Goal: Information Seeking & Learning: Learn about a topic

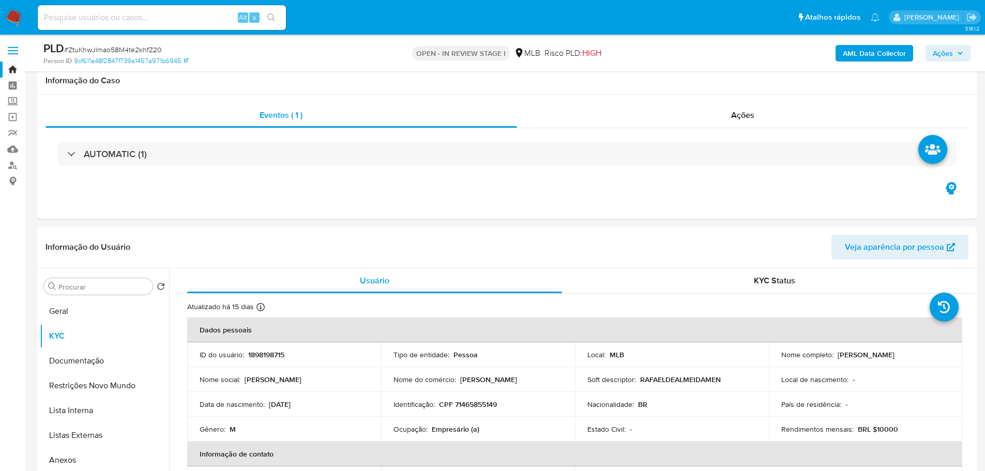
select select "10"
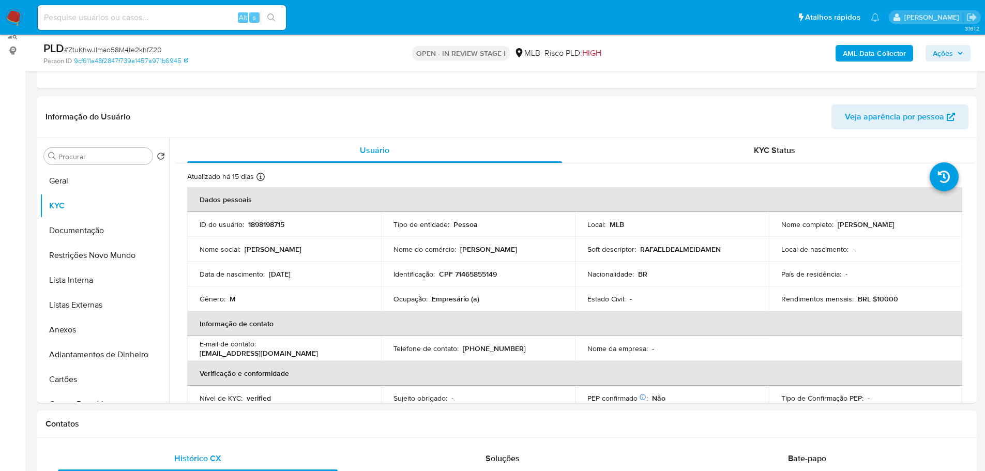
drag, startPoint x: 220, startPoint y: 432, endPoint x: 191, endPoint y: 414, distance: 34.0
click at [217, 433] on div "Contatos" at bounding box center [507, 424] width 940 height 27
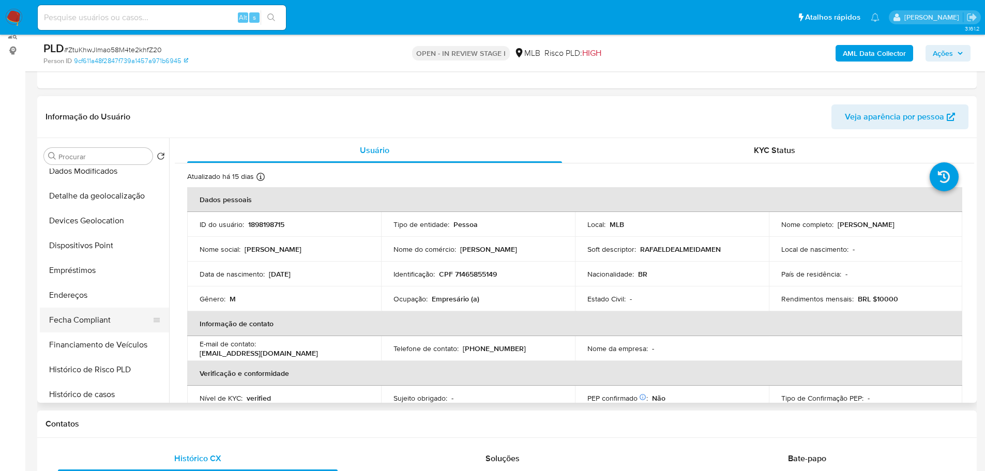
scroll to position [259, 0]
click at [87, 289] on button "Endereços" at bounding box center [100, 294] width 121 height 25
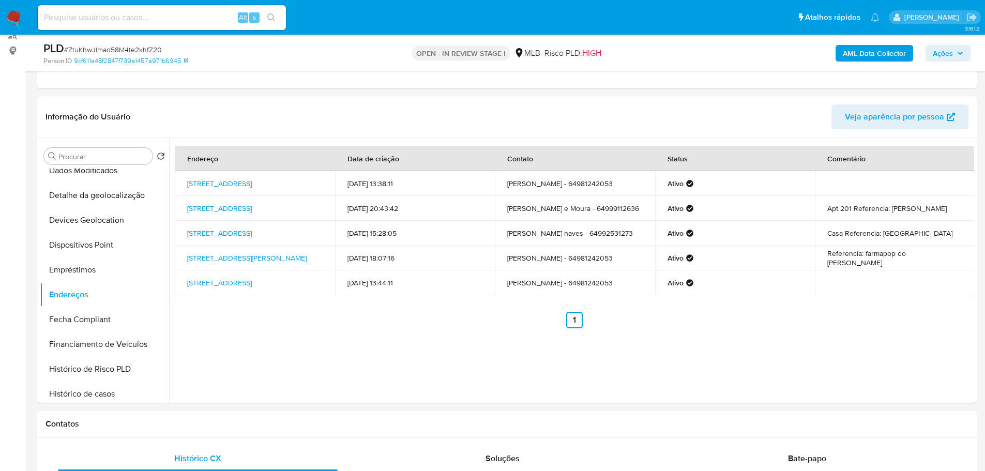
click at [202, 429] on div "Contatos" at bounding box center [507, 424] width 940 height 27
drag, startPoint x: 109, startPoint y: 196, endPoint x: 12, endPoint y: 206, distance: 96.8
click at [107, 196] on button "Detalhe da geolocalização" at bounding box center [104, 195] width 129 height 25
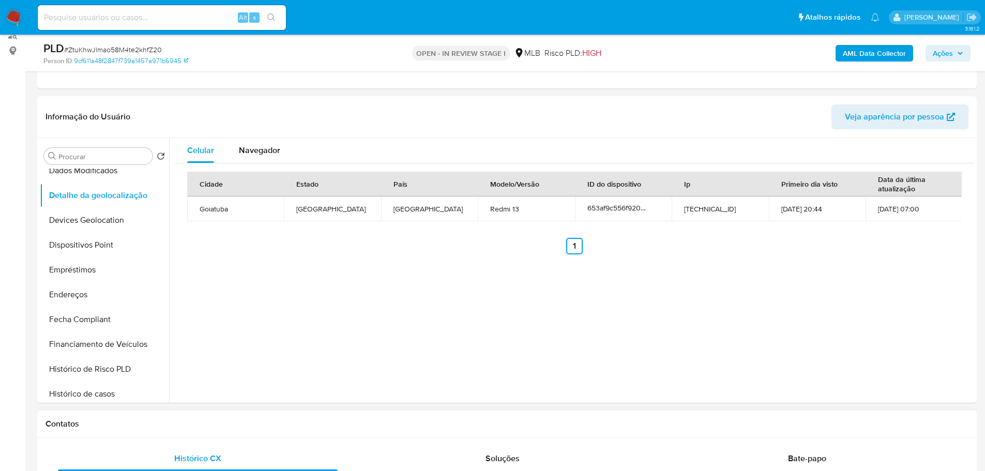
drag, startPoint x: 192, startPoint y: 423, endPoint x: 186, endPoint y: 422, distance: 6.7
click at [190, 423] on h1 "Contatos" at bounding box center [507, 424] width 923 height 10
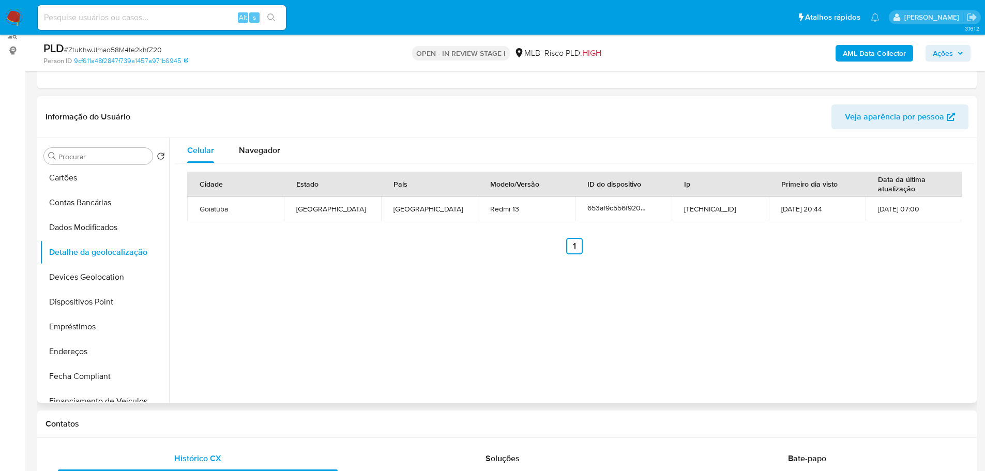
scroll to position [0, 0]
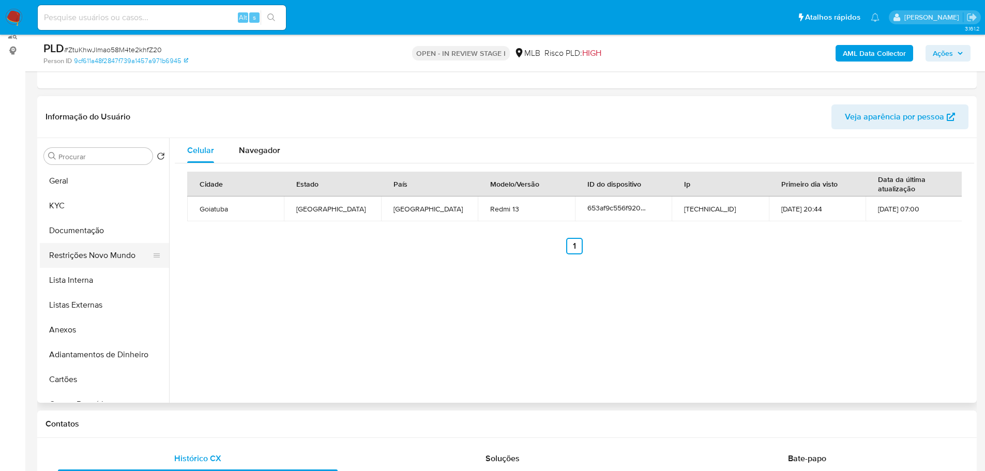
click at [101, 243] on button "Restrições Novo Mundo" at bounding box center [100, 255] width 121 height 25
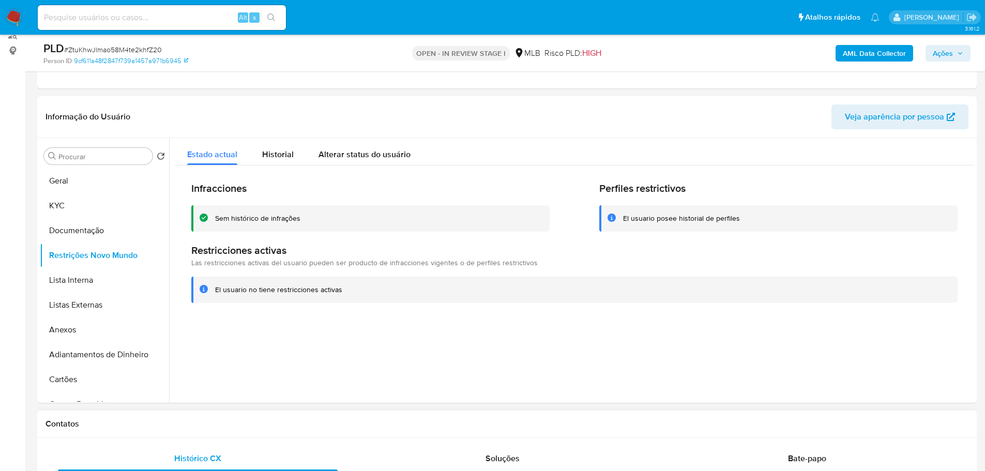
click at [250, 415] on div "Contatos" at bounding box center [507, 424] width 940 height 27
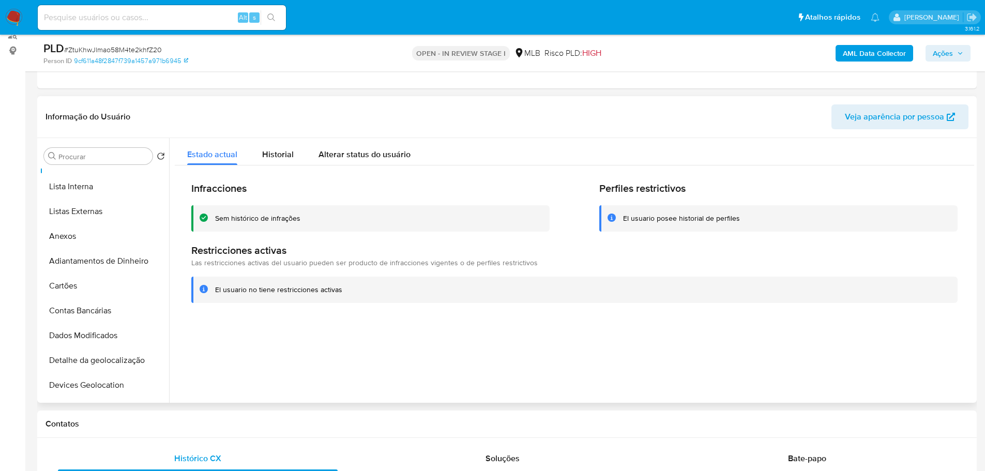
scroll to position [207, 0]
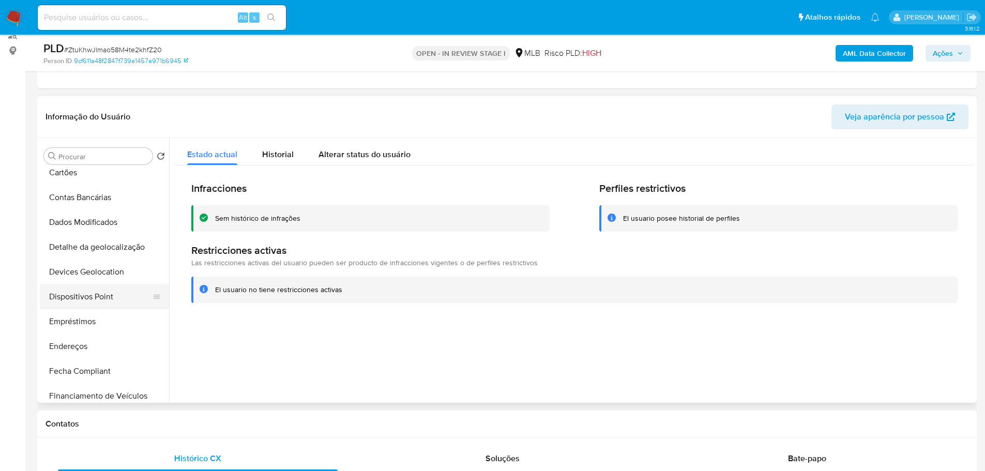
click at [91, 296] on button "Dispositivos Point" at bounding box center [100, 296] width 121 height 25
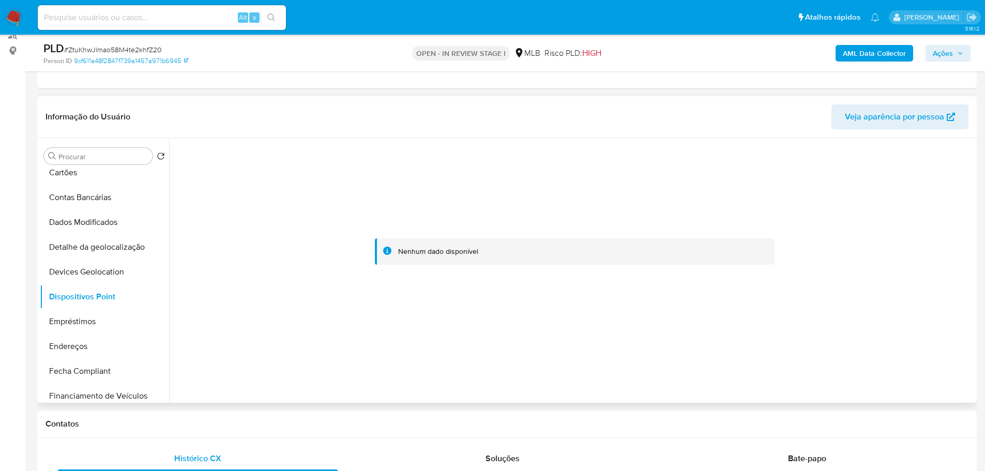
click at [765, 306] on div at bounding box center [575, 252] width 800 height 228
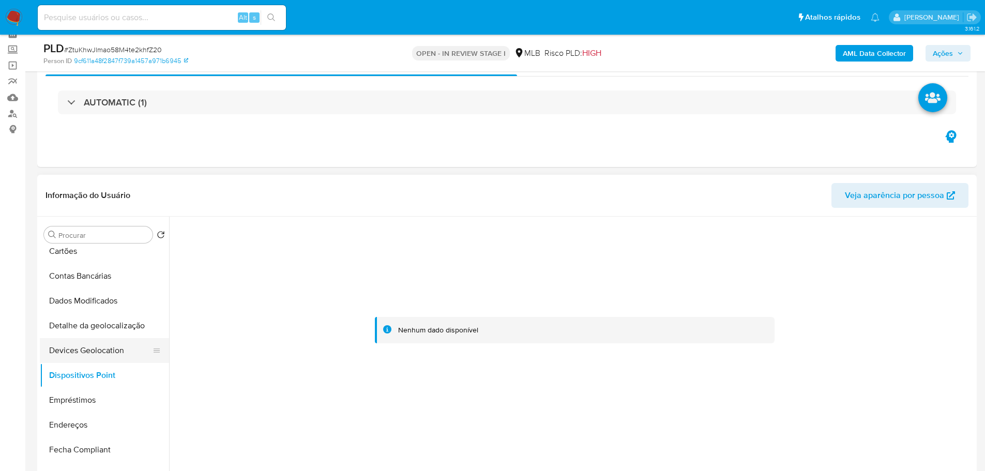
scroll to position [0, 0]
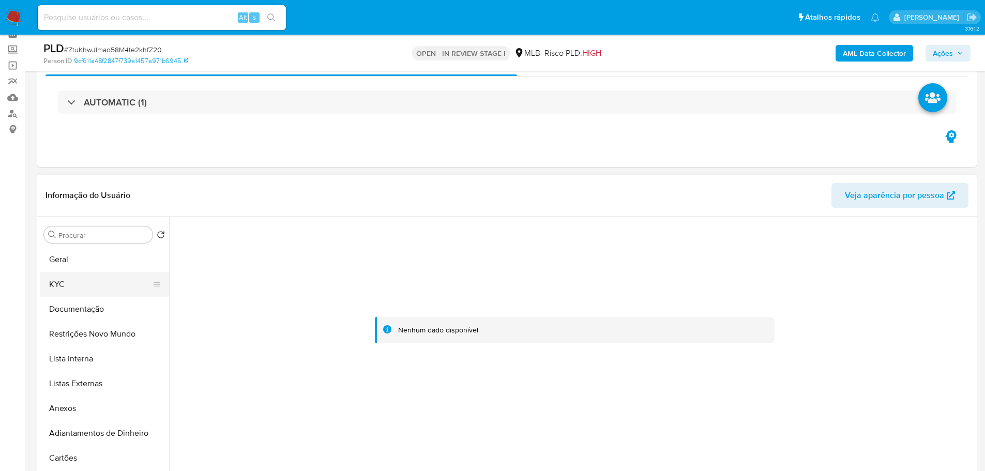
click at [61, 289] on button "KYC" at bounding box center [100, 284] width 121 height 25
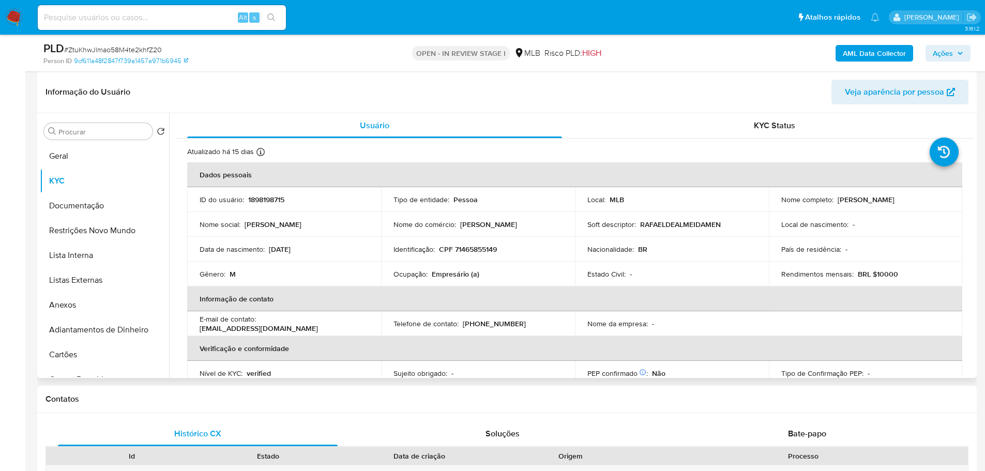
click at [461, 252] on p "CPF 71465855149" at bounding box center [468, 249] width 58 height 9
copy p "71465855149"
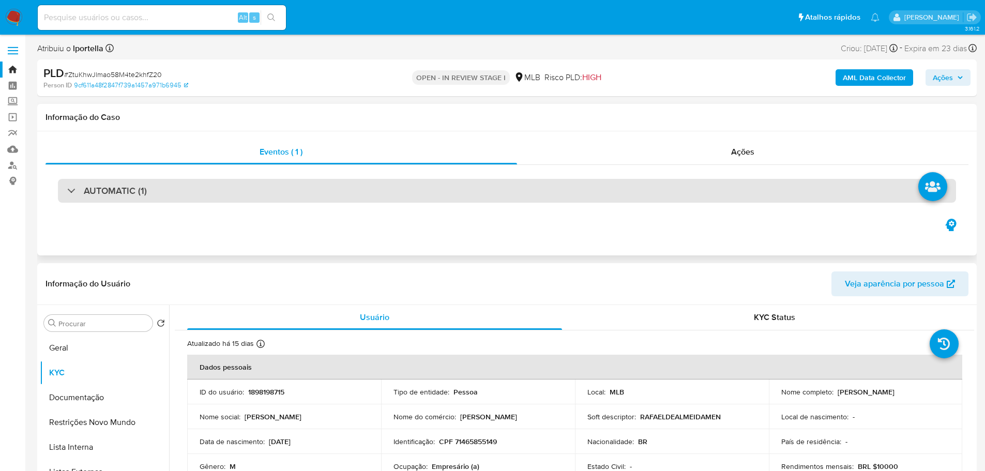
click at [670, 190] on div "AUTOMATIC (1)" at bounding box center [507, 191] width 899 height 24
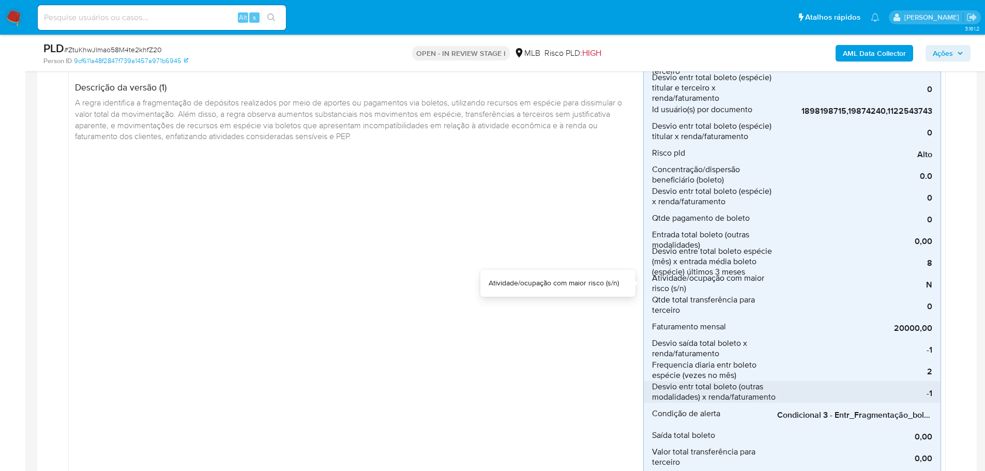
scroll to position [207, 0]
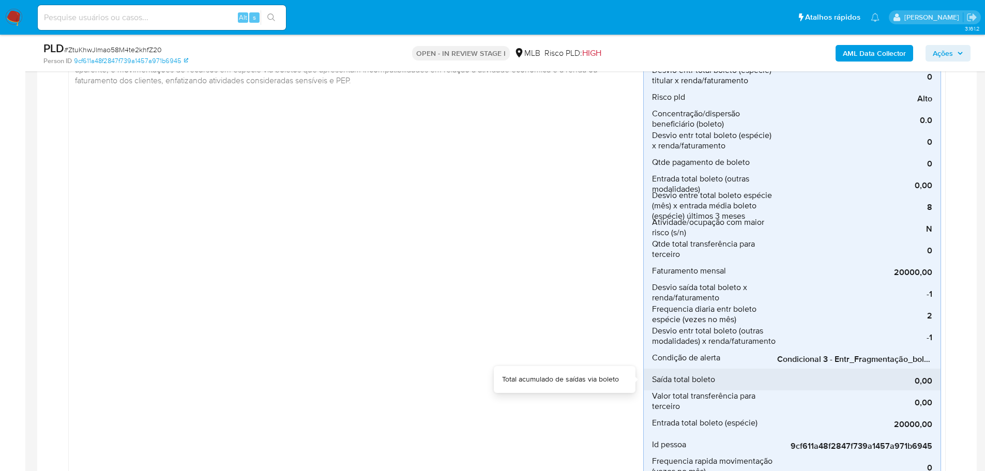
drag, startPoint x: 852, startPoint y: 369, endPoint x: 923, endPoint y: 368, distance: 71.4
click at [923, 369] on div "0,00" at bounding box center [854, 380] width 155 height 22
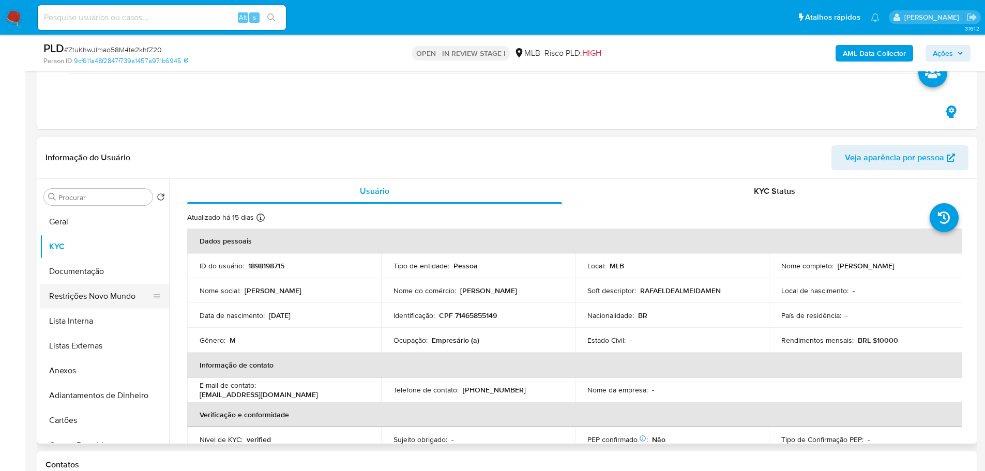
scroll to position [776, 0]
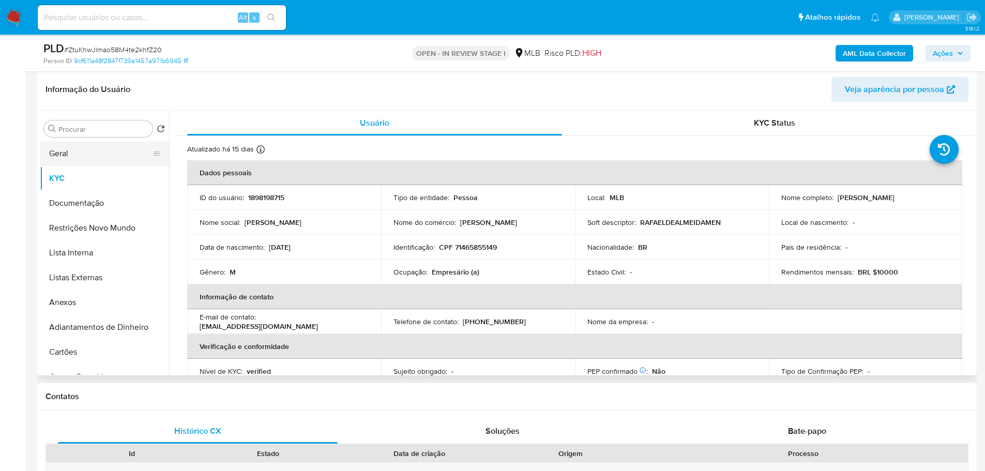
click at [98, 149] on button "Geral" at bounding box center [100, 153] width 121 height 25
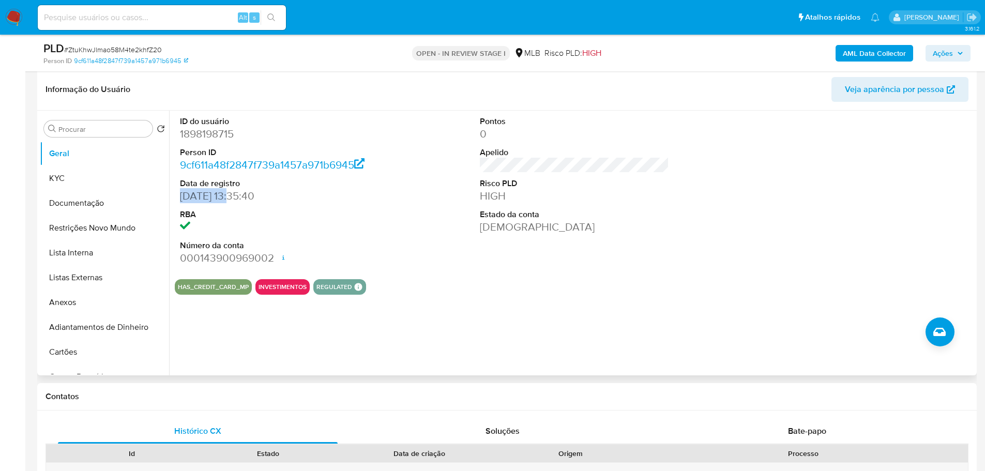
drag, startPoint x: 233, startPoint y: 196, endPoint x: 182, endPoint y: 202, distance: 51.6
click at [182, 202] on dd "[DATE] 13:35:40" at bounding box center [275, 196] width 190 height 14
copy dd "[DATE]"
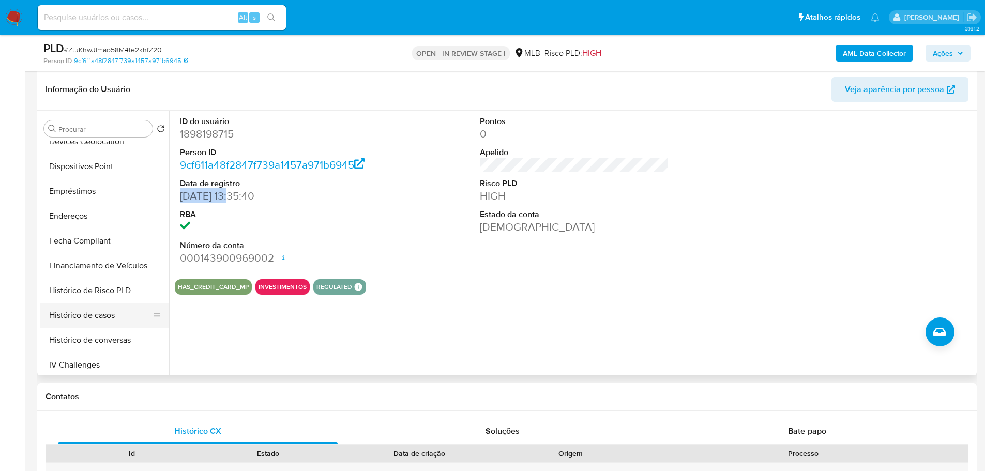
scroll to position [310, 0]
click at [95, 321] on button "Histórico de casos" at bounding box center [100, 315] width 121 height 25
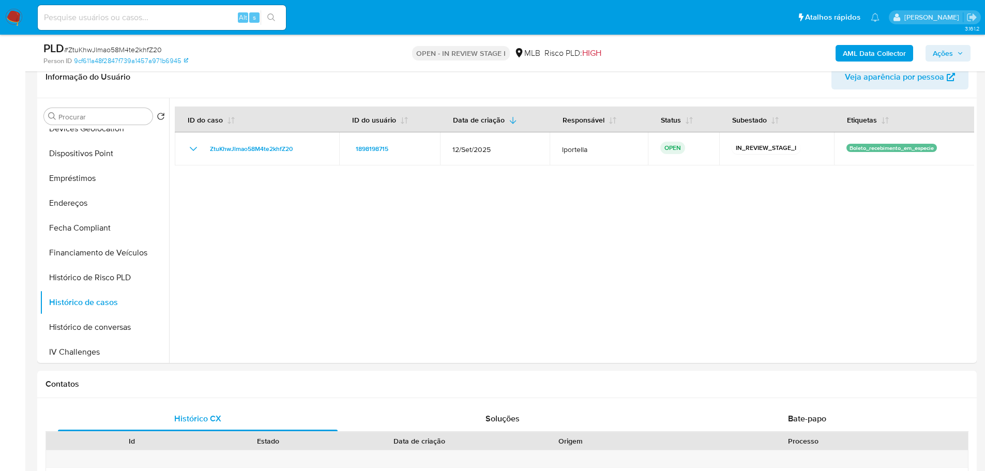
click at [951, 46] on span "Ações" at bounding box center [943, 53] width 20 height 17
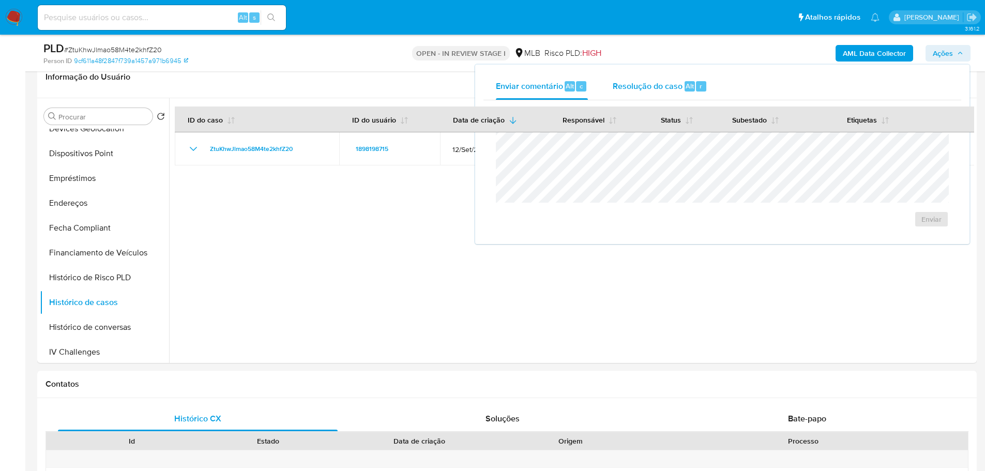
click at [680, 83] on span "Resolução do caso" at bounding box center [648, 86] width 70 height 12
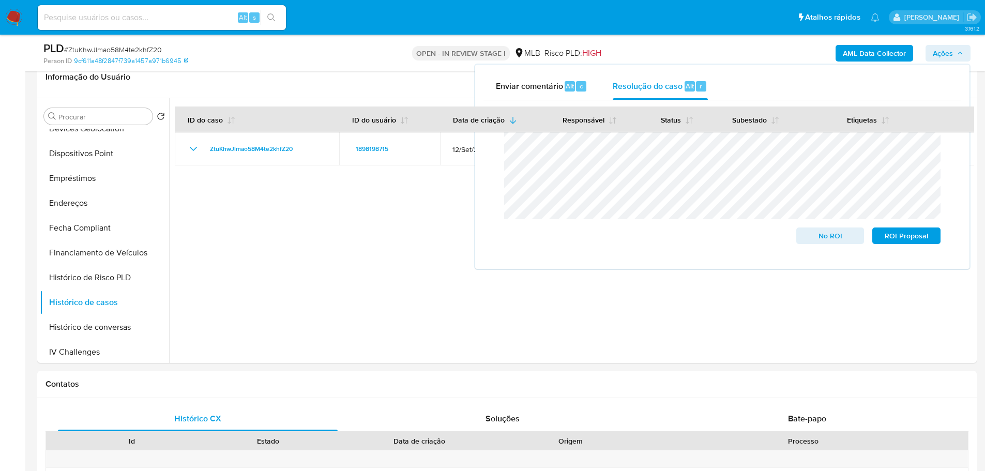
click at [868, 58] on b "AML Data Collector" at bounding box center [874, 53] width 63 height 17
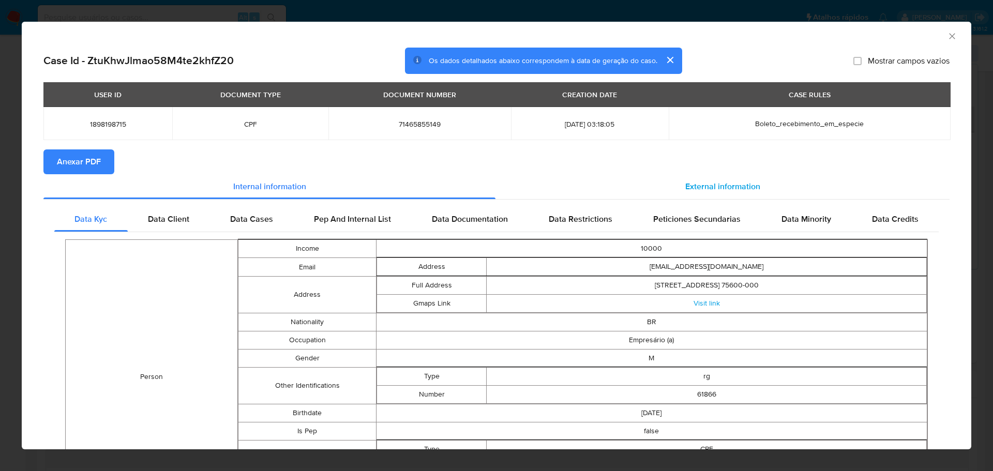
click at [716, 183] on span "External information" at bounding box center [722, 187] width 75 height 12
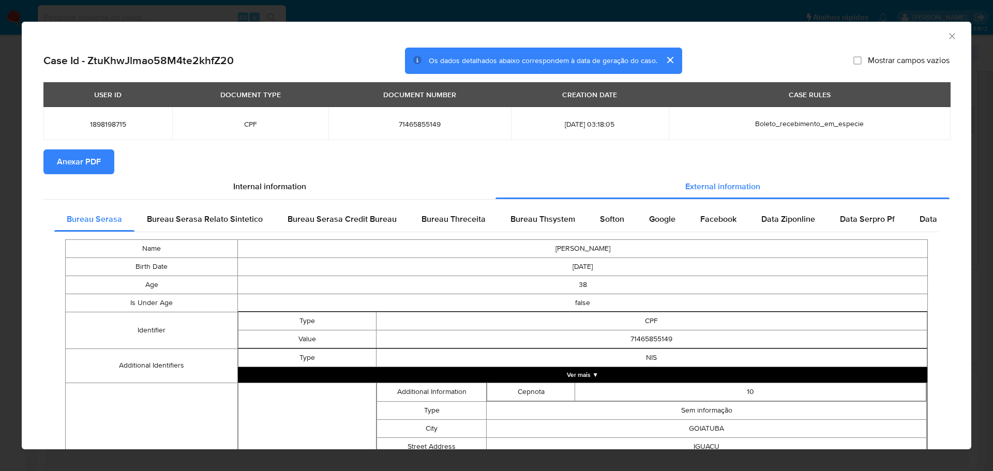
click at [86, 162] on span "Anexar PDF" at bounding box center [79, 162] width 44 height 23
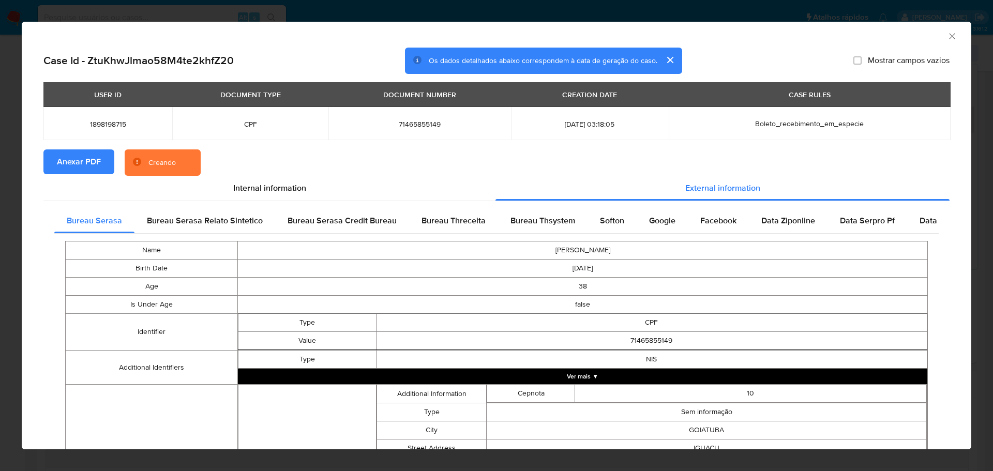
click at [947, 38] on icon "Fechar a janela" at bounding box center [952, 36] width 10 height 10
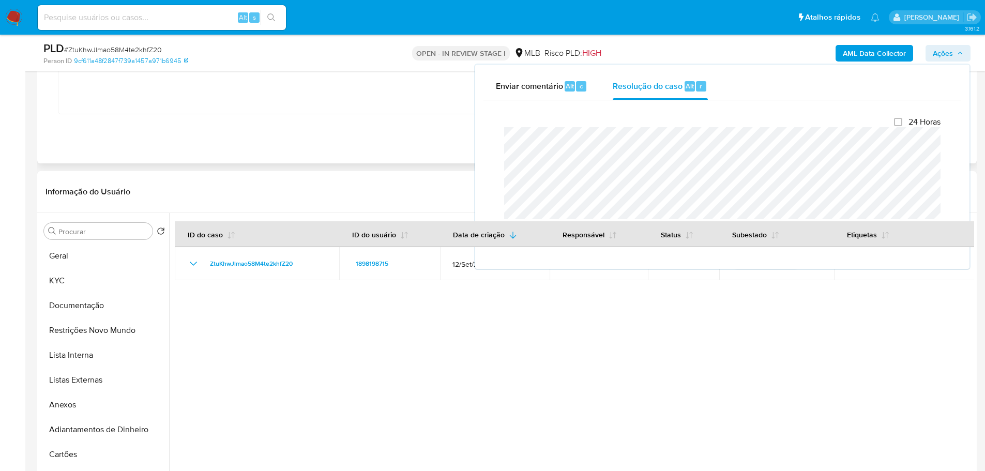
scroll to position [569, 0]
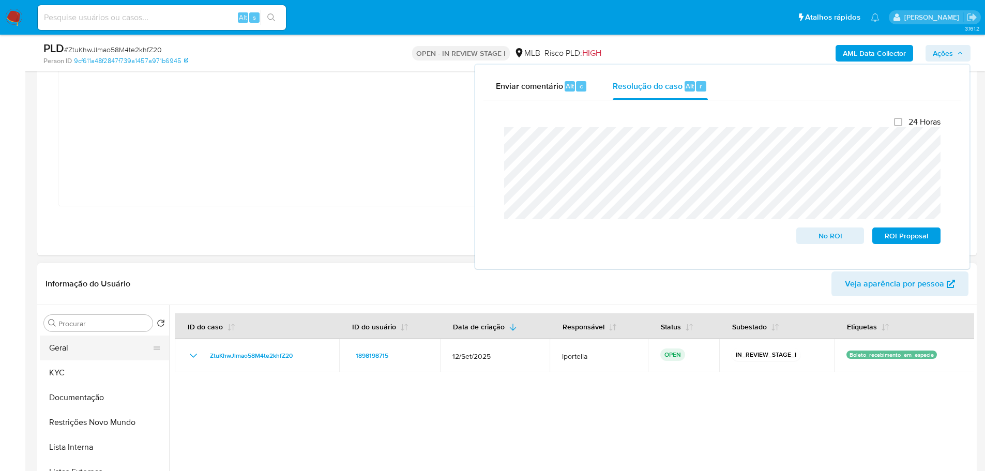
click at [71, 342] on button "Geral" at bounding box center [100, 348] width 121 height 25
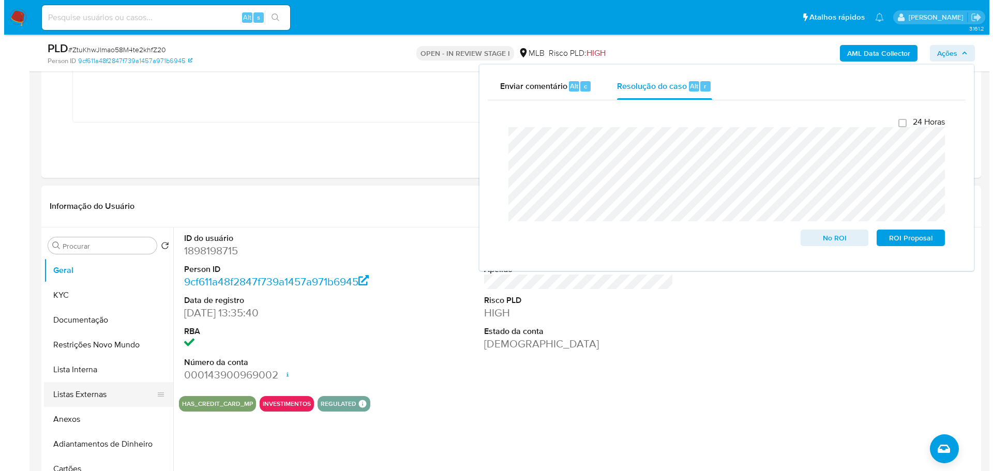
scroll to position [724, 0]
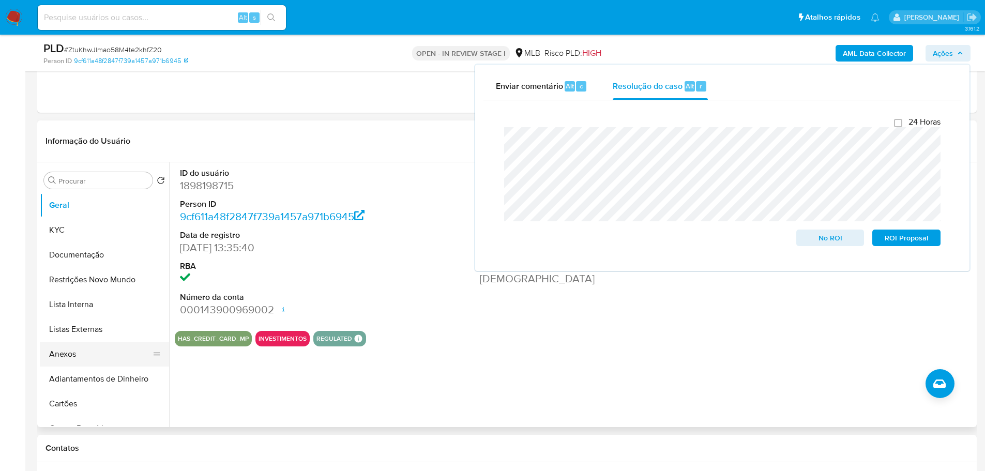
click at [98, 351] on button "Anexos" at bounding box center [100, 354] width 121 height 25
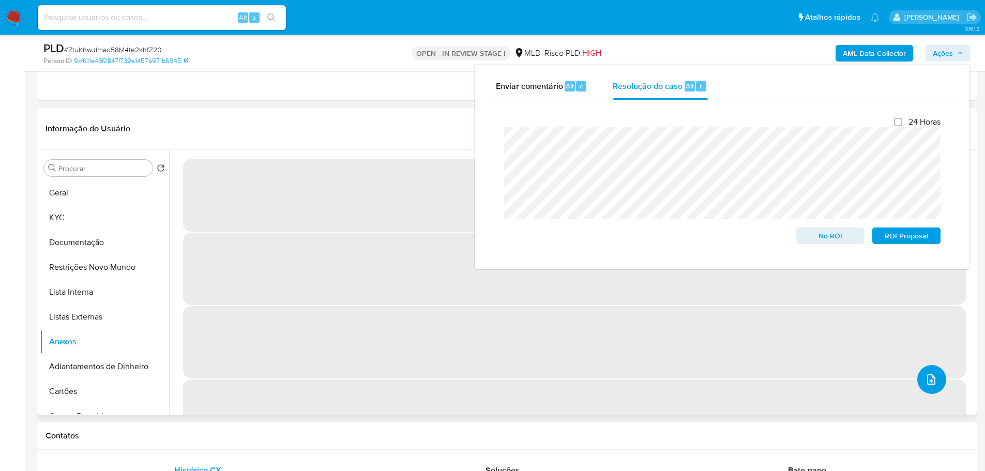
click at [931, 387] on button "upload-file" at bounding box center [932, 379] width 29 height 29
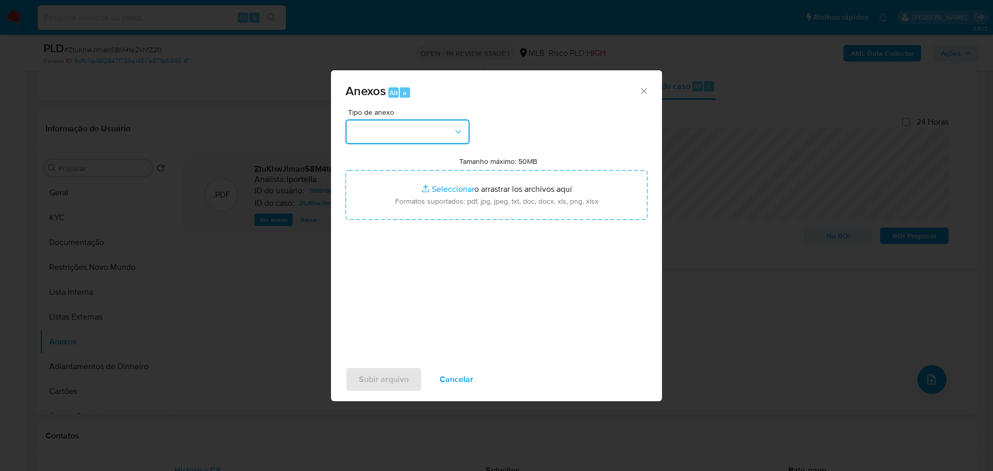
click at [385, 140] on button "button" at bounding box center [408, 131] width 124 height 25
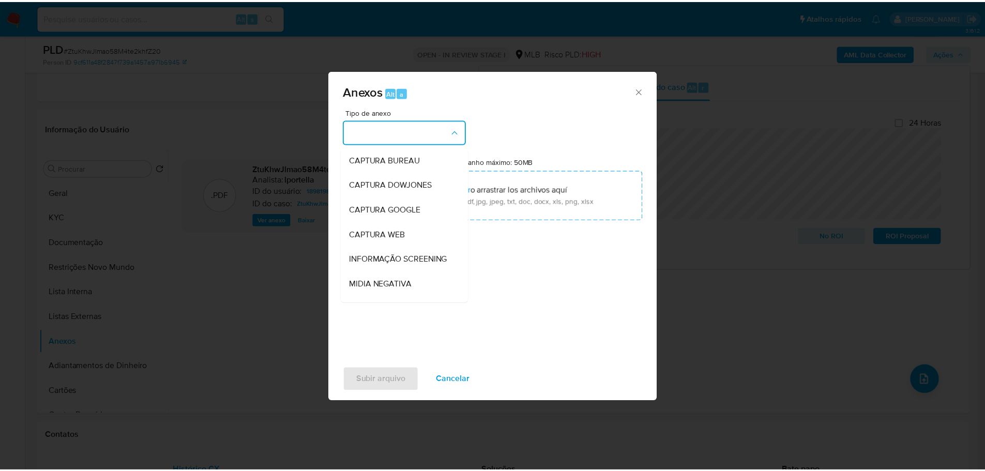
scroll to position [159, 0]
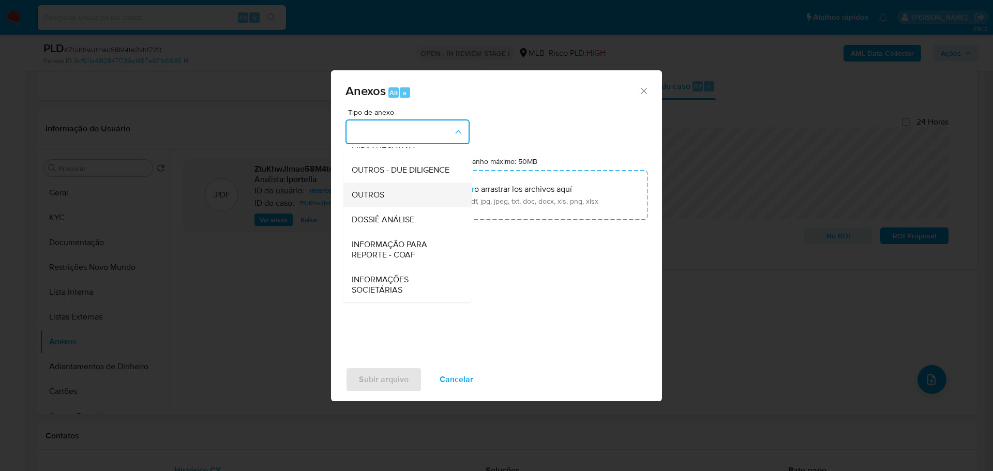
click at [398, 198] on div "OUTROS" at bounding box center [405, 195] width 106 height 25
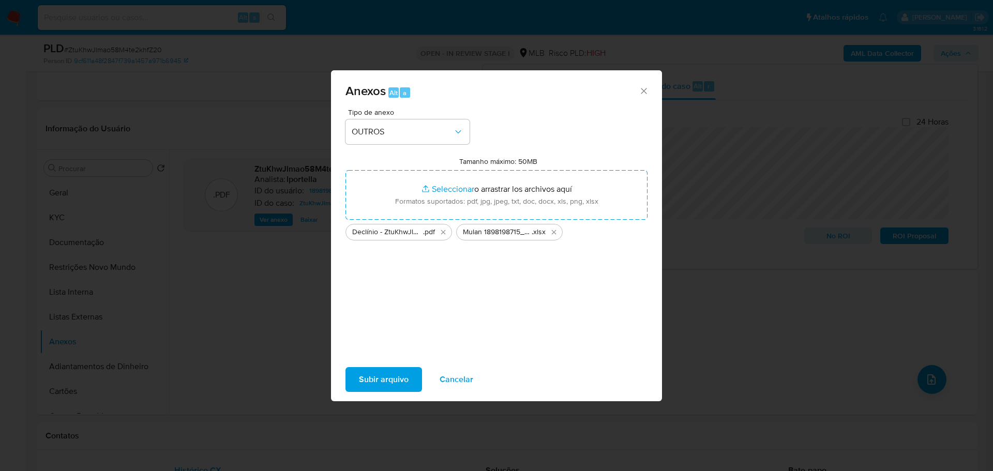
click at [382, 385] on span "Subir arquivo" at bounding box center [384, 379] width 50 height 23
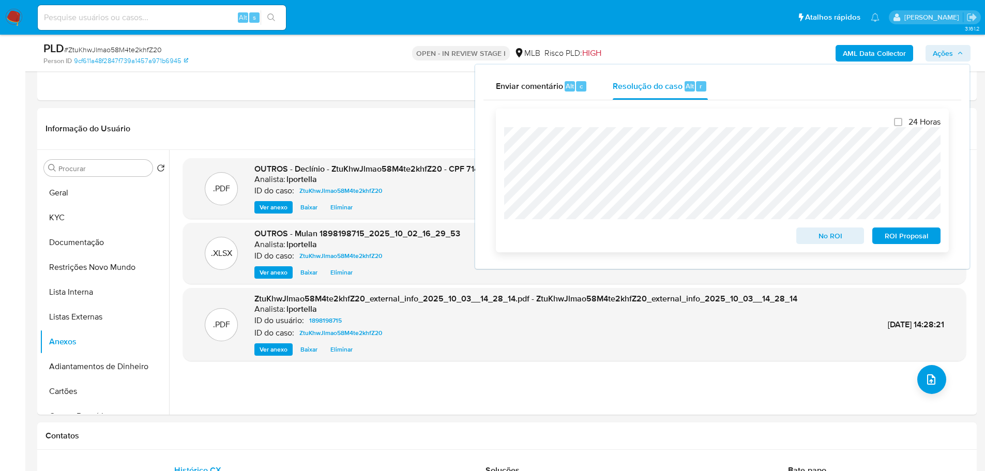
click at [846, 238] on span "No ROI" at bounding box center [831, 236] width 54 height 14
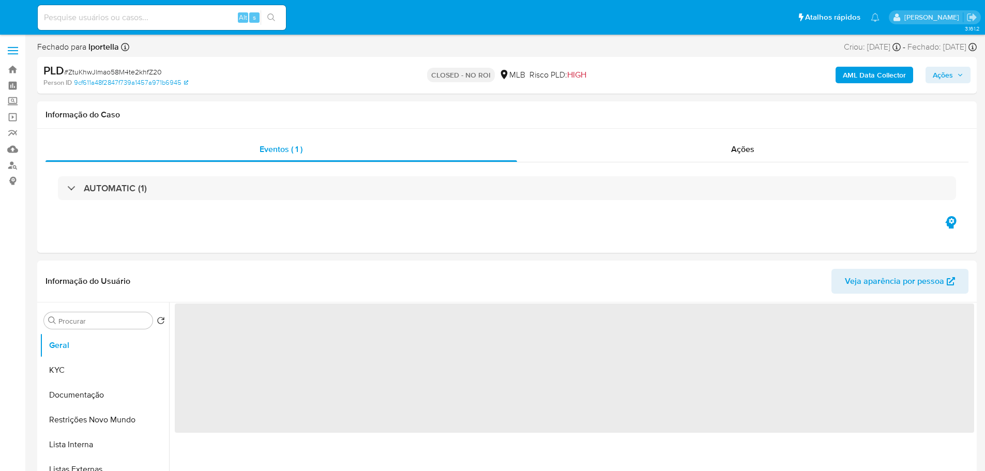
select select "10"
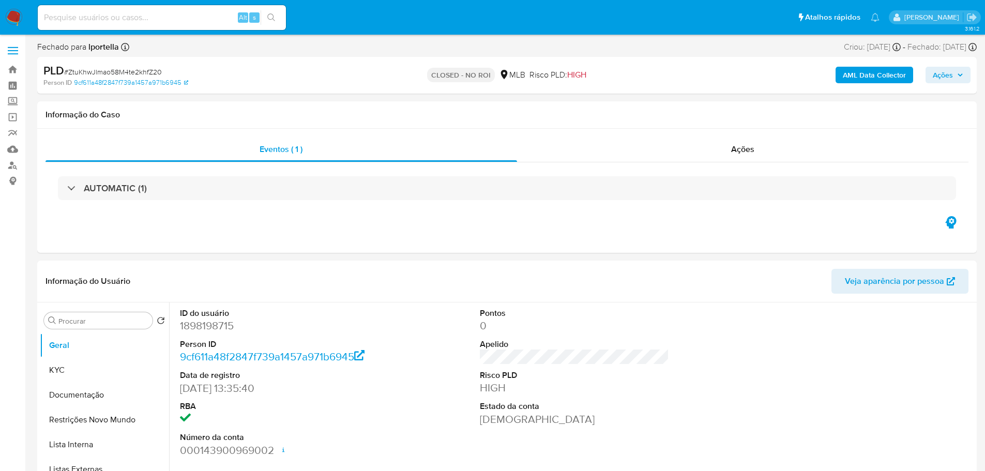
click at [17, 16] on img at bounding box center [14, 18] width 18 height 18
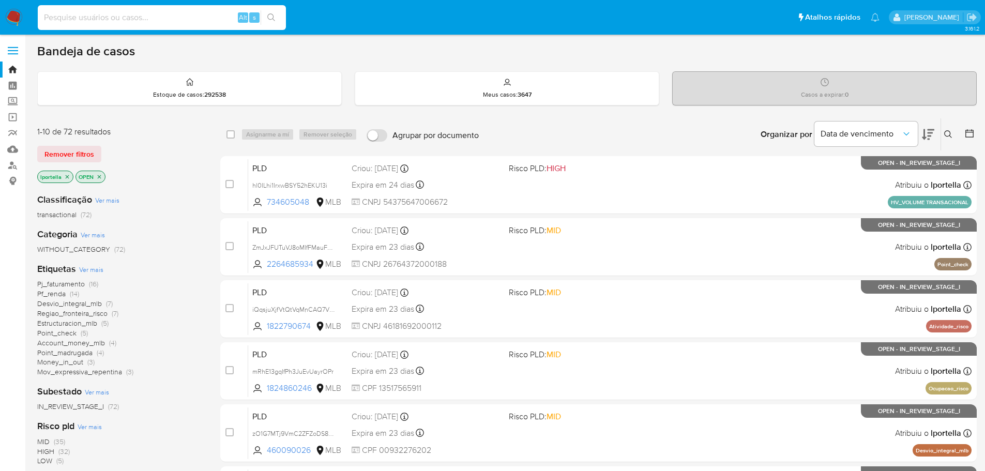
click at [155, 17] on input at bounding box center [162, 17] width 248 height 13
paste input "hl0ILhi1IrxwBSY52hEKU13i"
type input "hl0ILhi1IrxwBSY52hEKU13i"
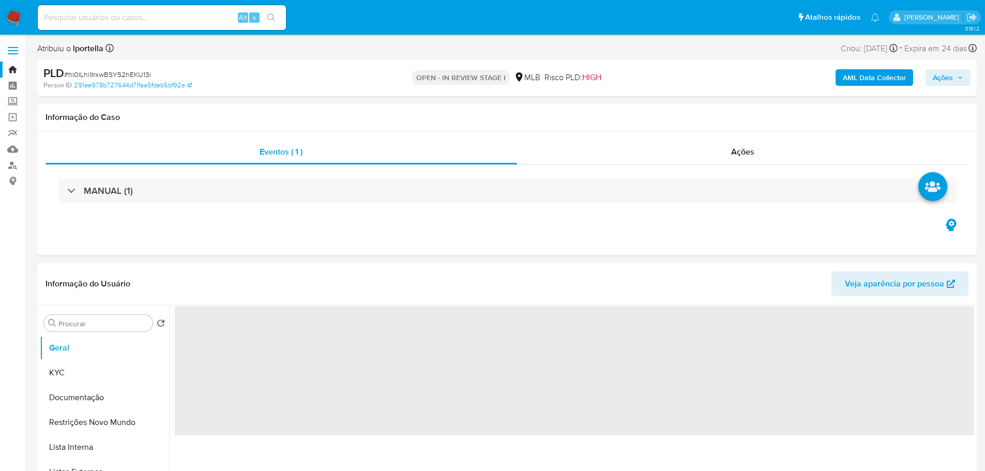
select select "10"
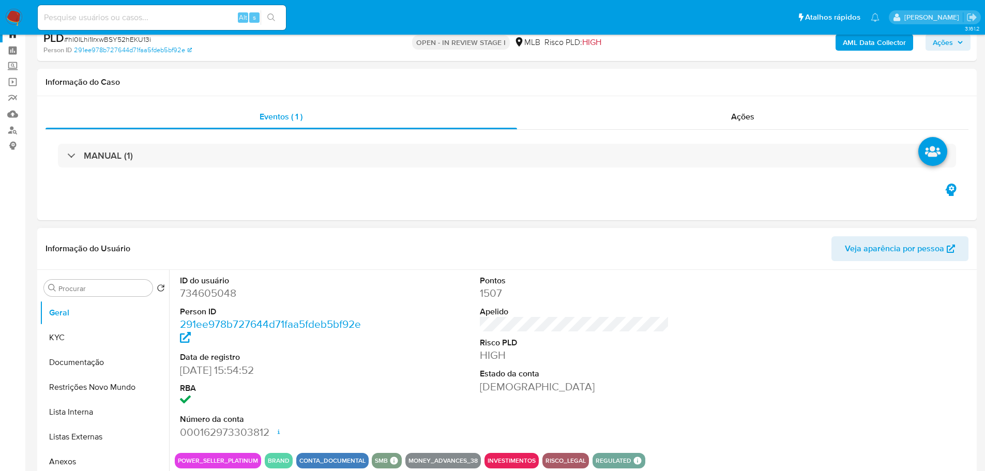
scroll to position [155, 0]
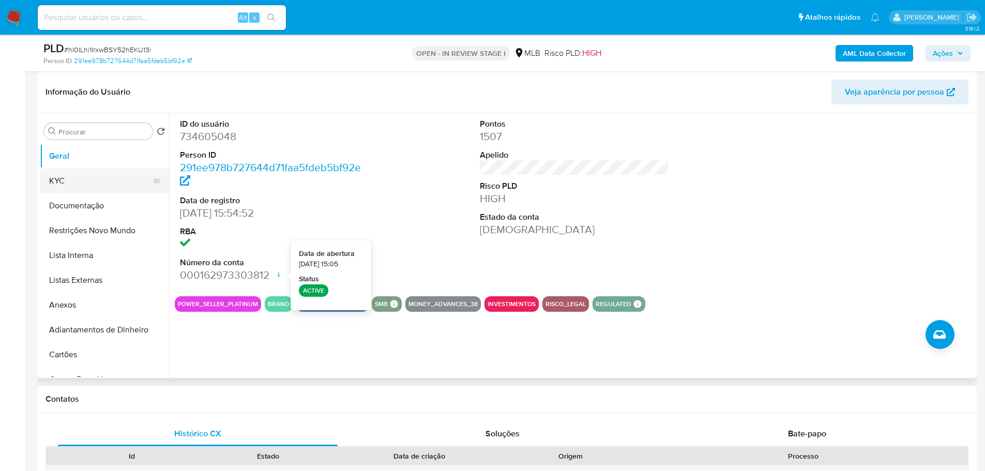
click at [91, 190] on button "KYC" at bounding box center [100, 181] width 121 height 25
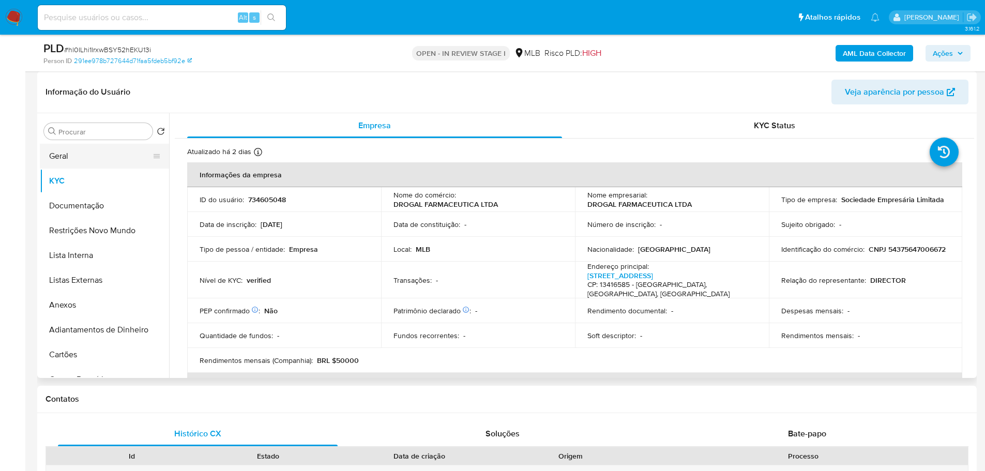
click at [78, 151] on button "Geral" at bounding box center [100, 156] width 121 height 25
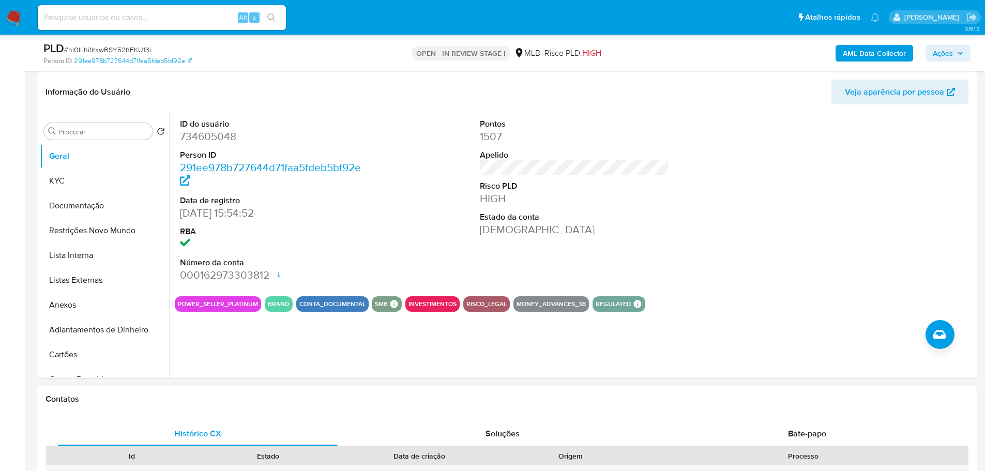
click at [97, 208] on button "Documentação" at bounding box center [100, 205] width 121 height 25
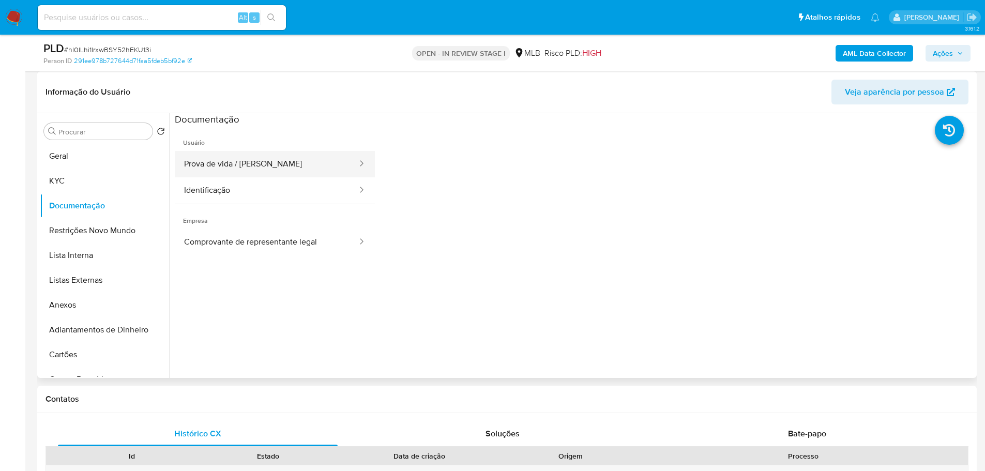
click at [212, 169] on button "Prova de vida / Selfie" at bounding box center [267, 164] width 184 height 26
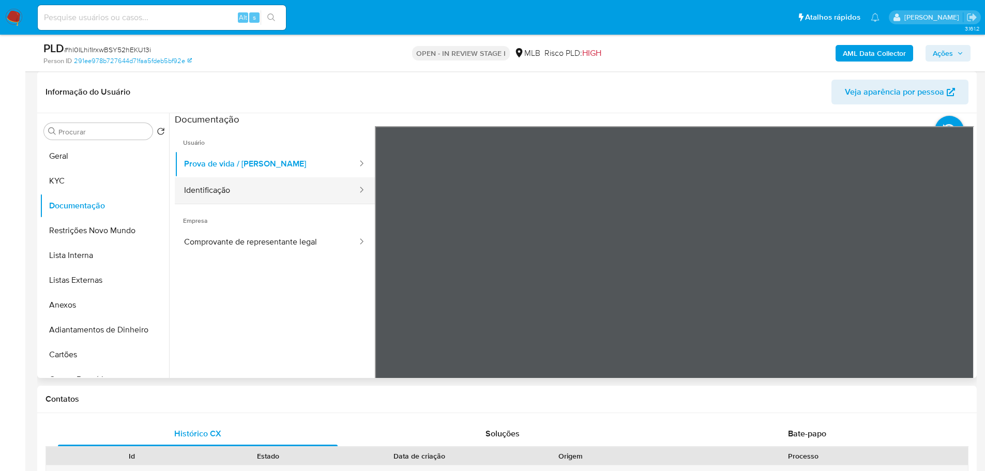
click at [229, 189] on button "Identificação" at bounding box center [267, 190] width 184 height 26
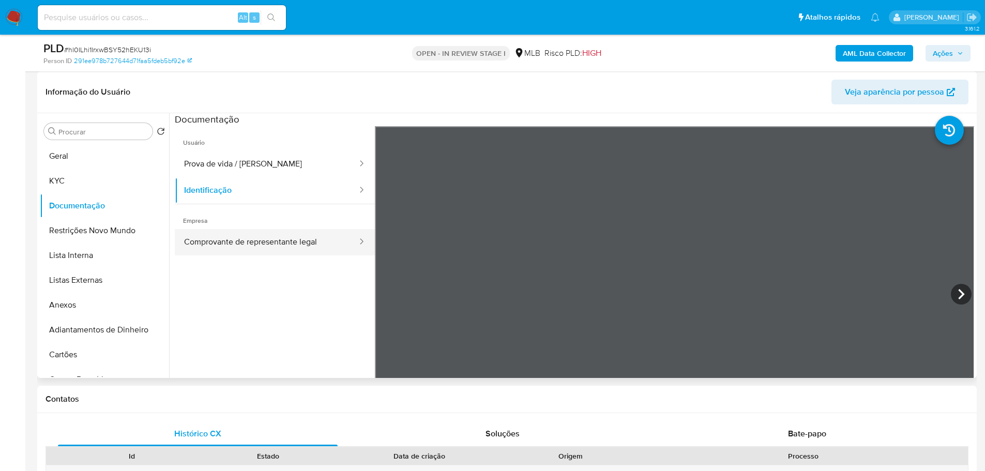
click at [233, 241] on button "Comprovante de representante legal" at bounding box center [267, 242] width 184 height 26
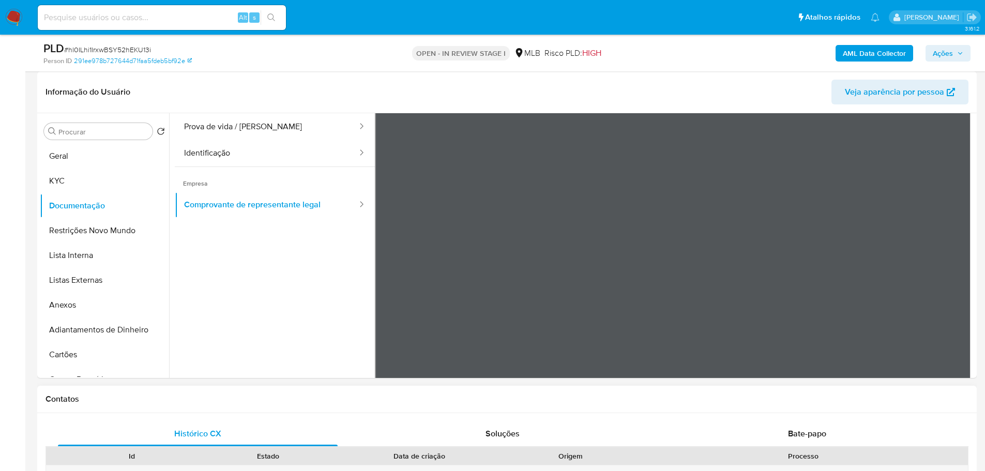
scroll to position [52, 0]
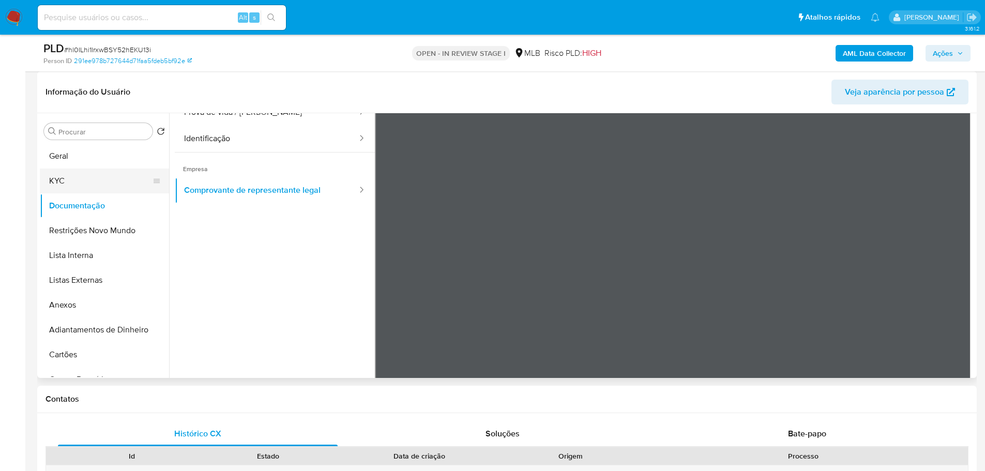
click at [46, 180] on button "KYC" at bounding box center [100, 181] width 121 height 25
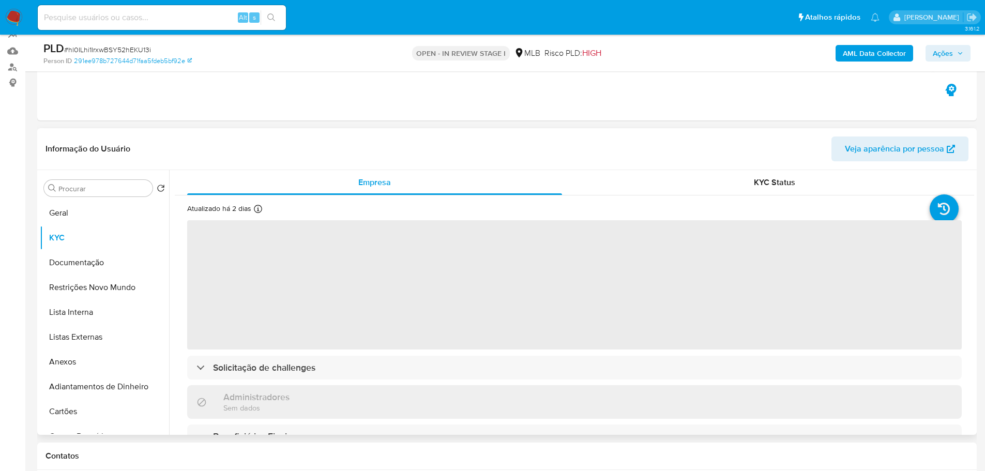
scroll to position [155, 0]
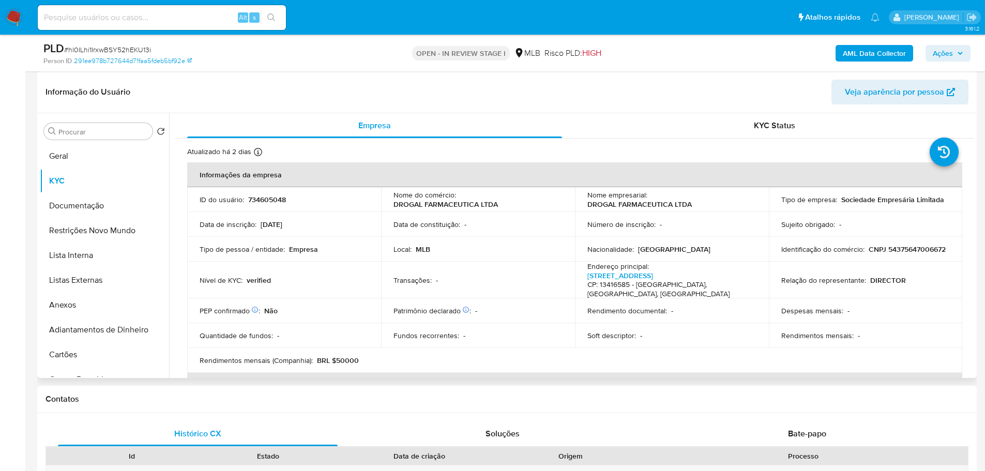
click at [869, 254] on p "CNPJ 54375647006672" at bounding box center [907, 249] width 77 height 9
copy p "54375647006672"
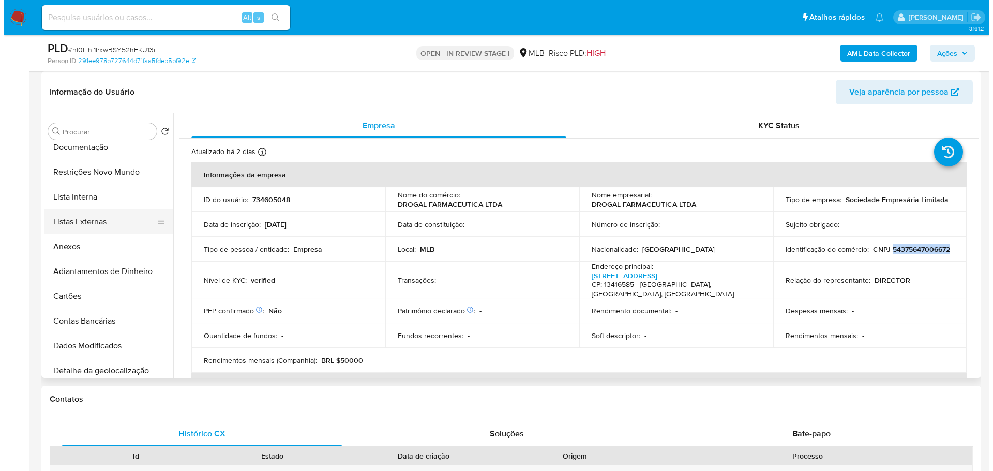
scroll to position [0, 0]
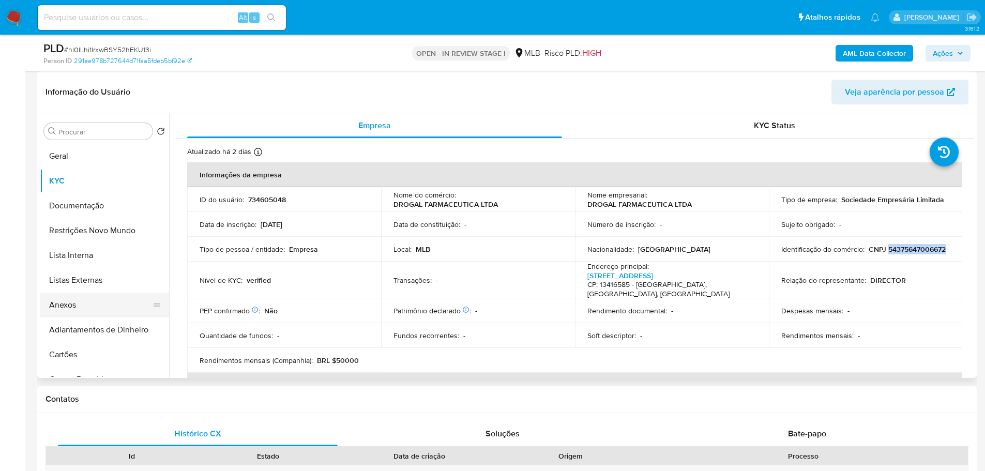
click at [86, 307] on button "Anexos" at bounding box center [100, 305] width 121 height 25
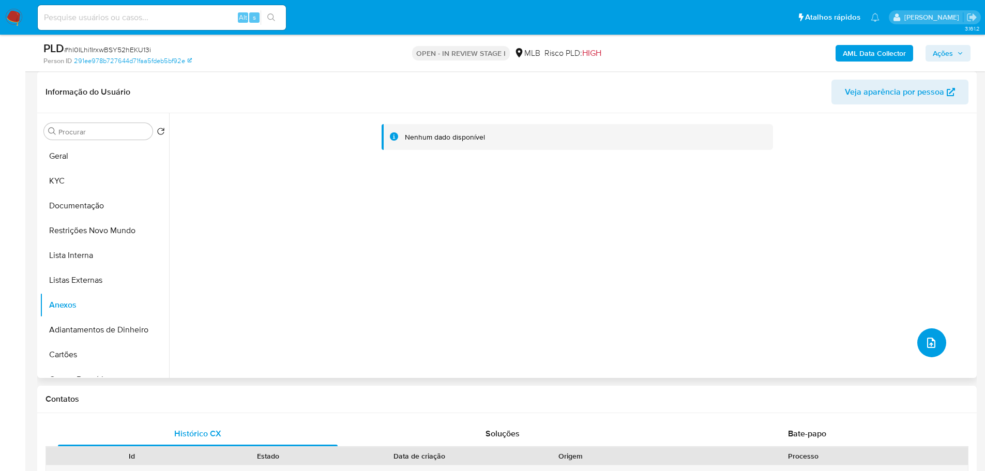
click at [925, 344] on icon "upload-file" at bounding box center [931, 343] width 12 height 12
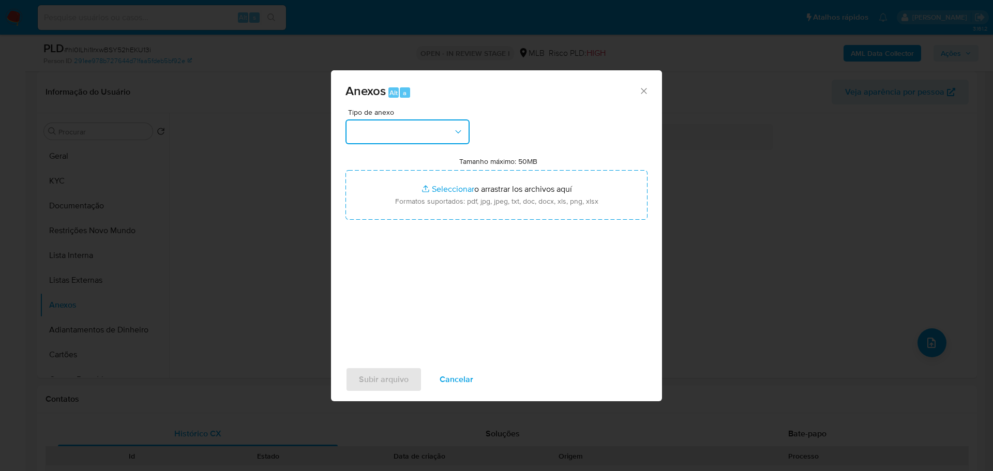
click at [433, 138] on button "button" at bounding box center [408, 131] width 124 height 25
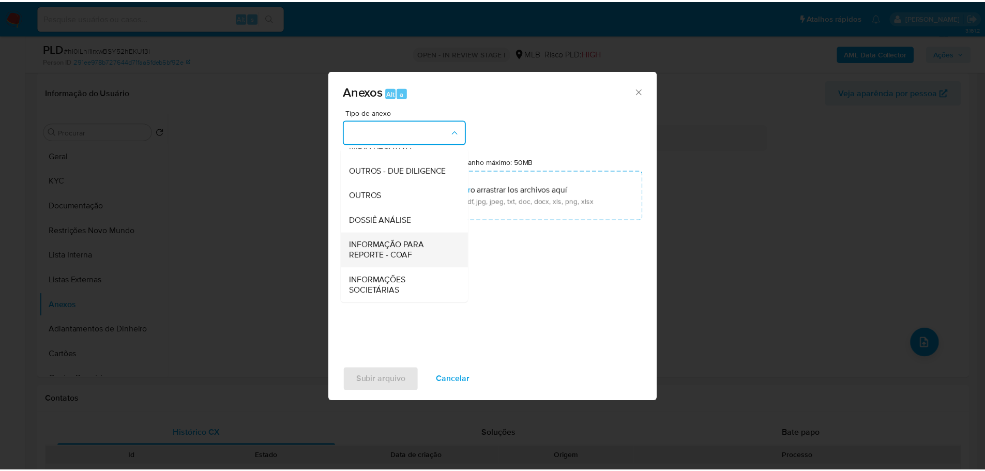
scroll to position [159, 0]
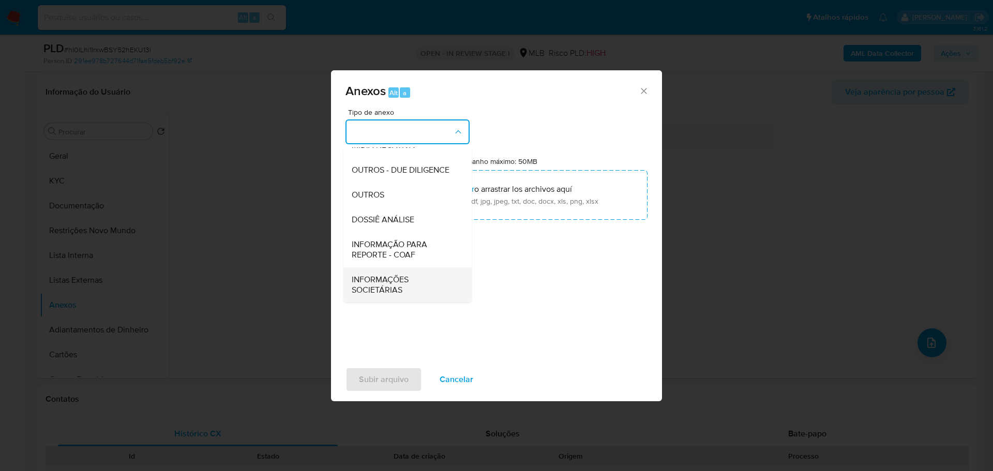
click at [416, 287] on span "INFORMAÇÕES SOCIETÁRIAS" at bounding box center [405, 285] width 106 height 21
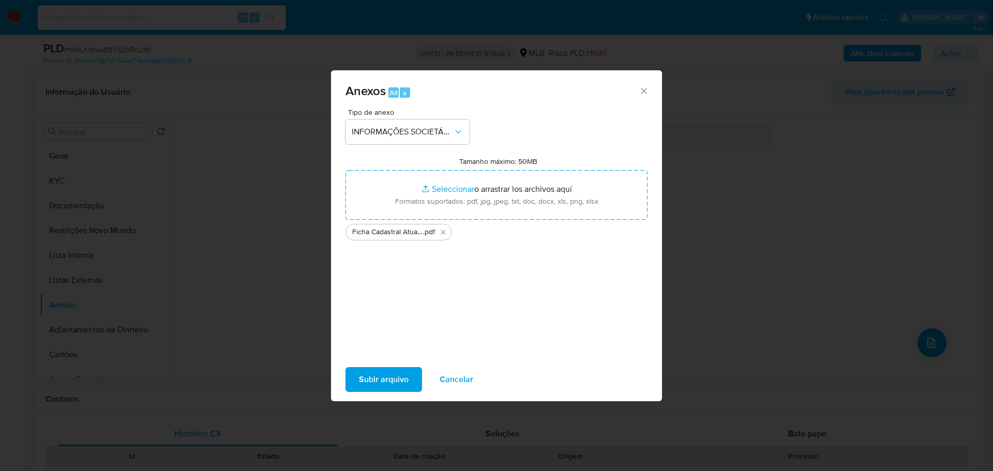
drag, startPoint x: 450, startPoint y: 192, endPoint x: 385, endPoint y: 380, distance: 199.2
click at [385, 380] on span "Subir arquivo" at bounding box center [384, 379] width 50 height 23
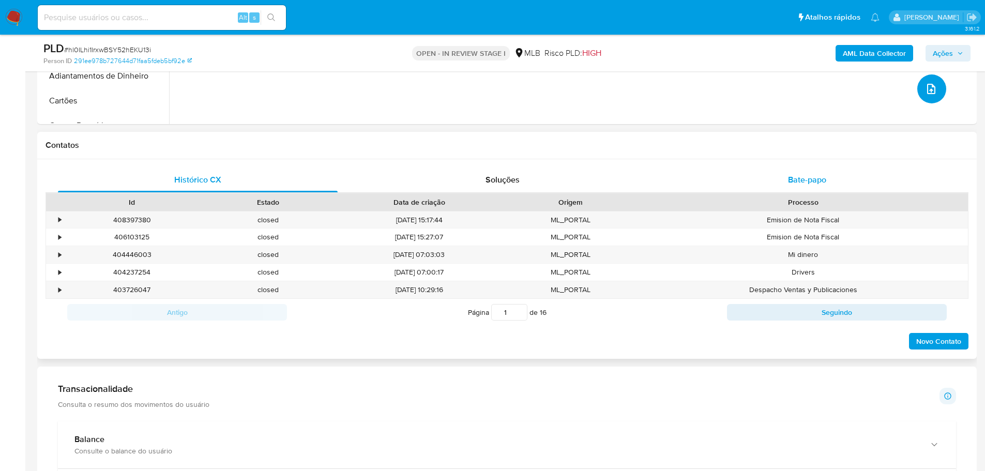
scroll to position [414, 0]
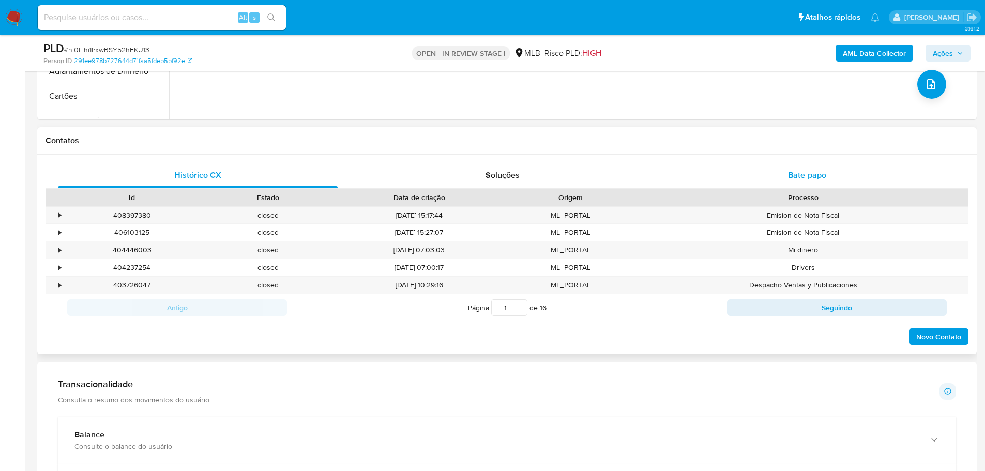
click at [808, 167] on div "Bate-papo" at bounding box center [807, 175] width 280 height 25
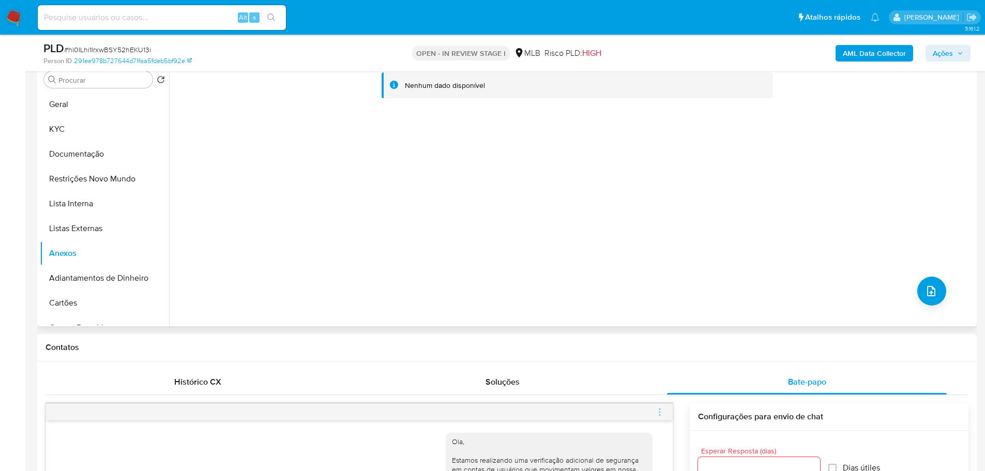
scroll to position [0, 0]
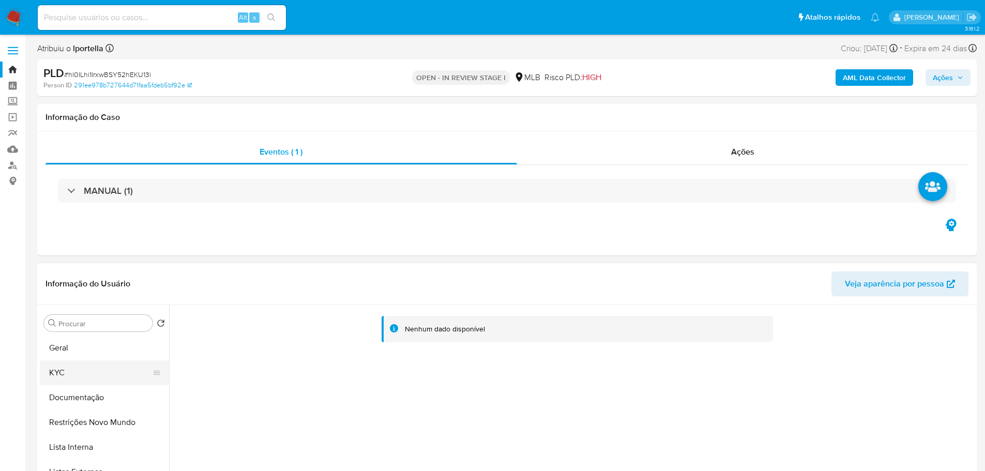
click at [48, 373] on button "KYC" at bounding box center [100, 373] width 121 height 25
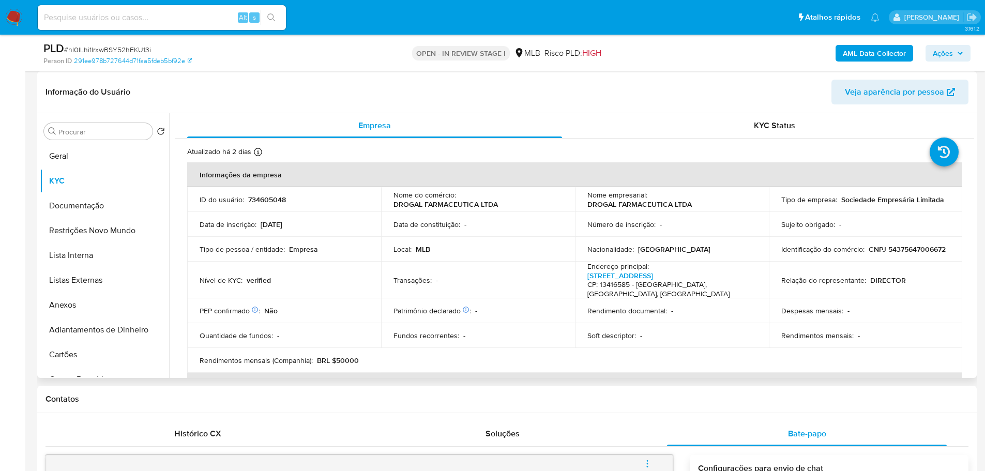
click at [82, 140] on div "Procurar Retornar ao pedido padrão Geral KYC Documentação Restrições Novo Mundo…" at bounding box center [104, 246] width 129 height 263
click at [78, 151] on button "Geral" at bounding box center [100, 156] width 121 height 25
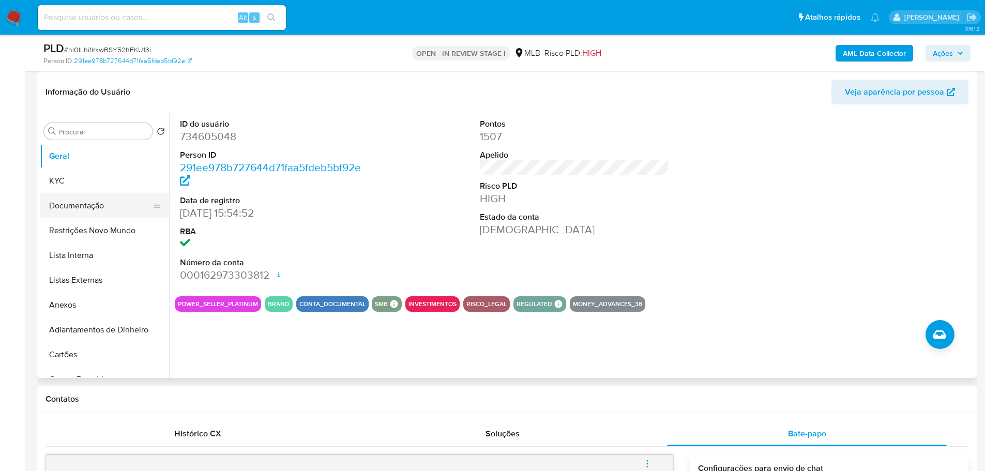
click at [79, 196] on button "Documentação" at bounding box center [100, 205] width 121 height 25
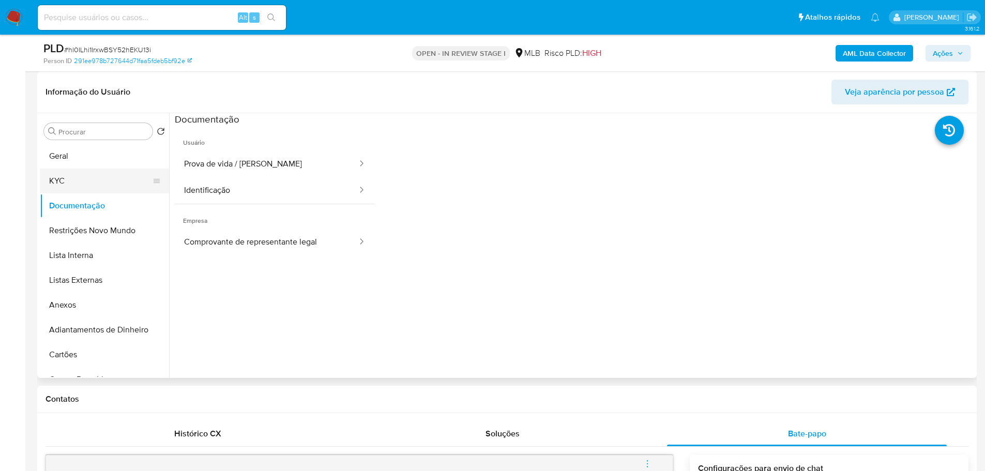
click at [83, 184] on button "KYC" at bounding box center [100, 181] width 121 height 25
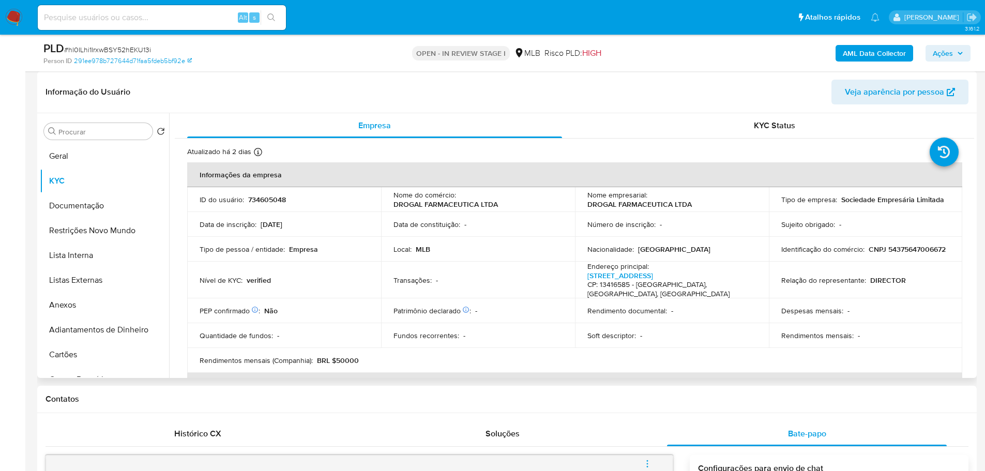
click at [272, 195] on p "734605048" at bounding box center [267, 199] width 38 height 9
copy p "734605048"
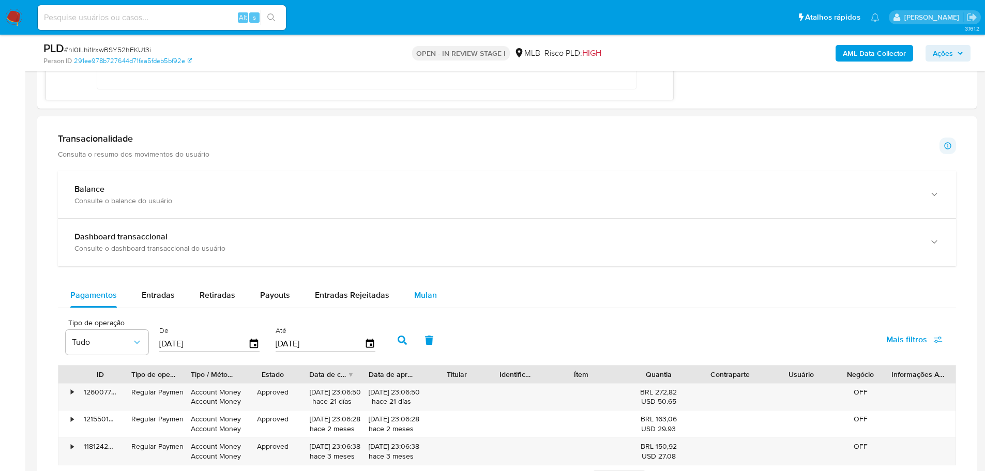
scroll to position [983, 0]
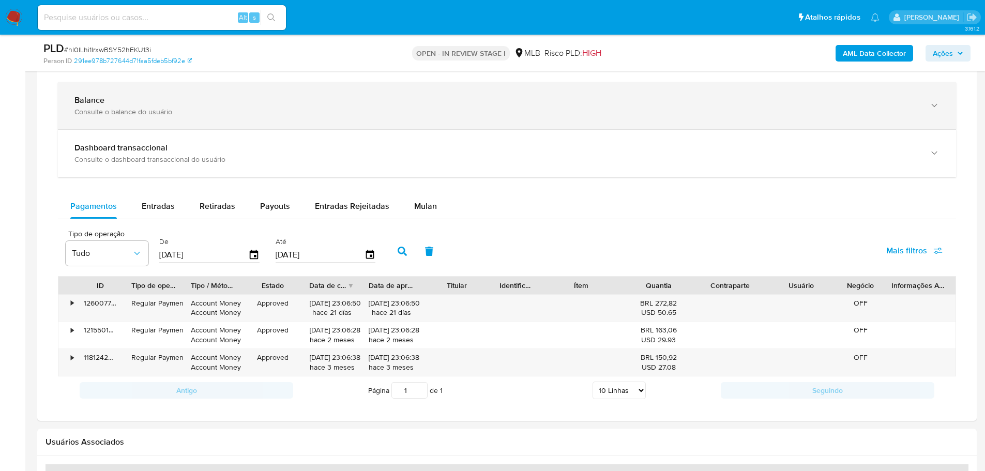
click at [250, 116] on div "Balance Consulte o balance do usuário" at bounding box center [507, 105] width 899 height 47
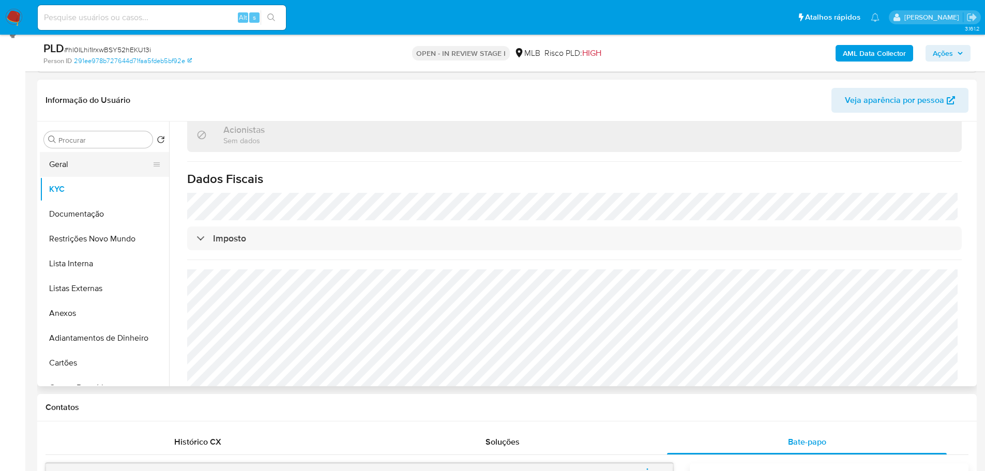
scroll to position [52, 0]
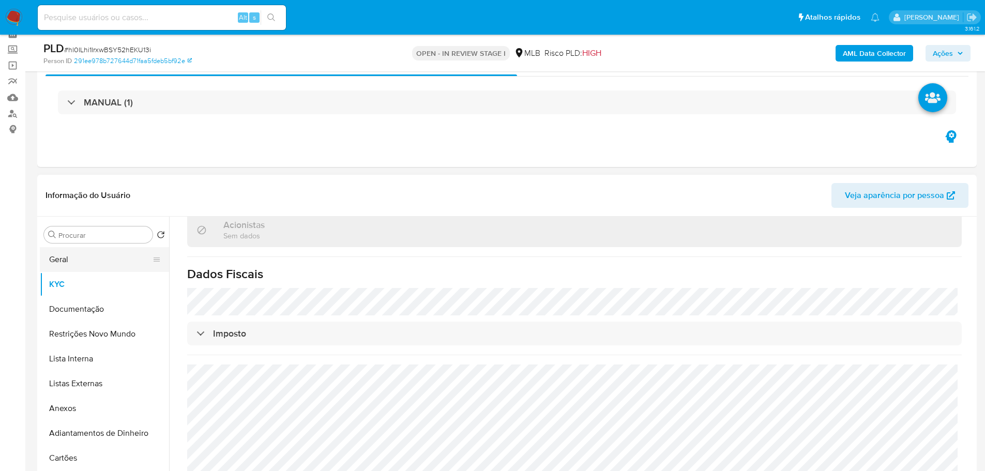
click at [81, 259] on button "Geral" at bounding box center [100, 259] width 121 height 25
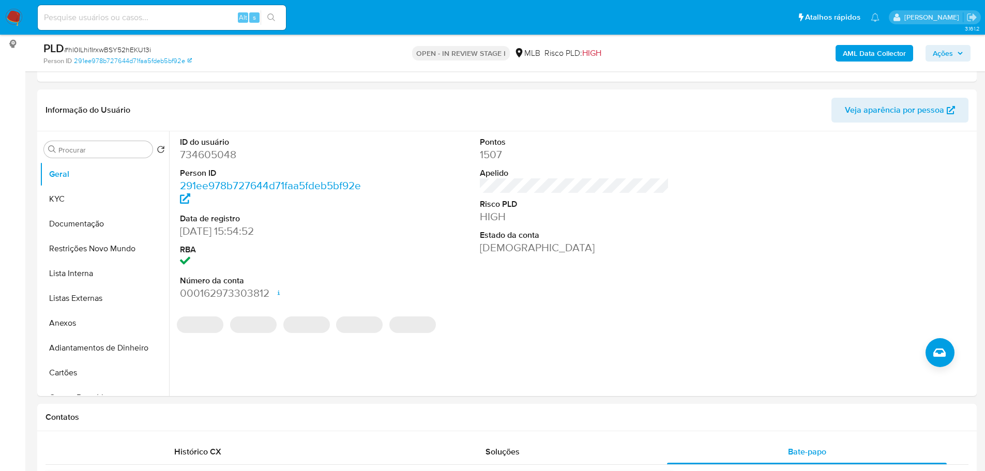
scroll to position [127, 0]
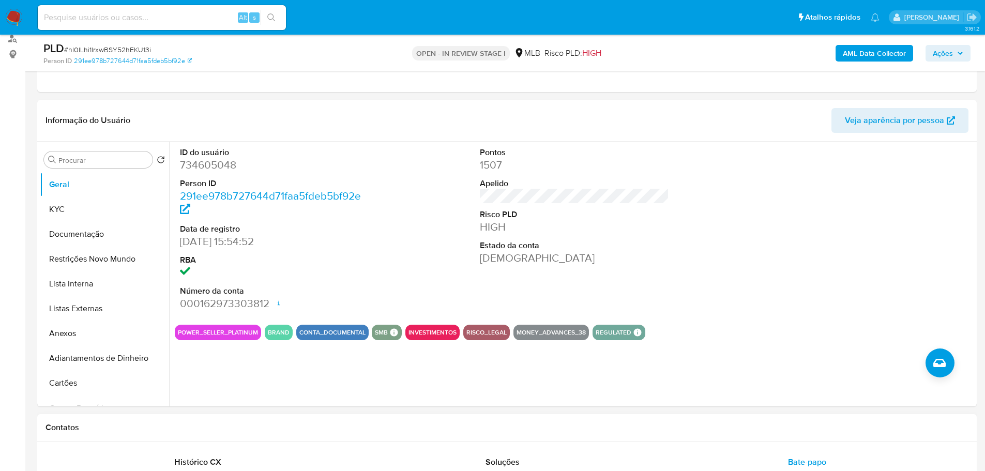
click at [209, 428] on h1 "Contatos" at bounding box center [507, 428] width 923 height 10
click at [71, 209] on button "KYC" at bounding box center [100, 209] width 121 height 25
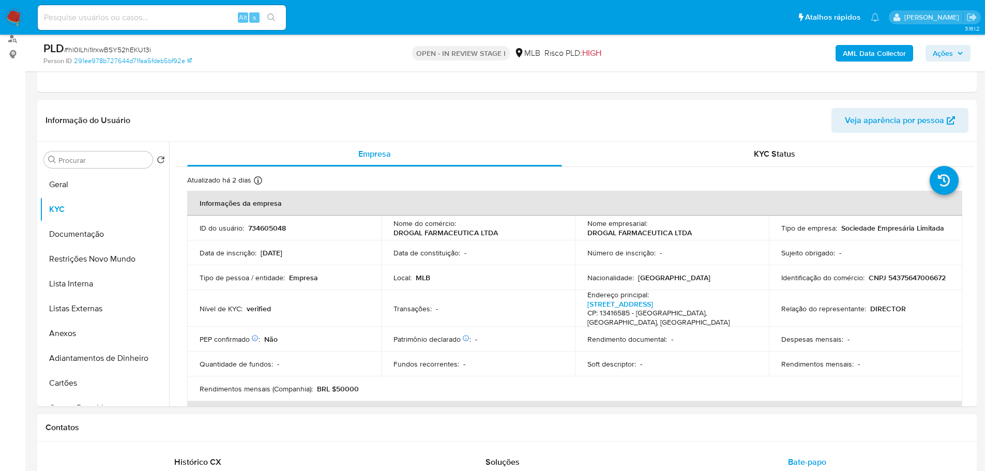
click at [164, 431] on h1 "Contatos" at bounding box center [507, 428] width 923 height 10
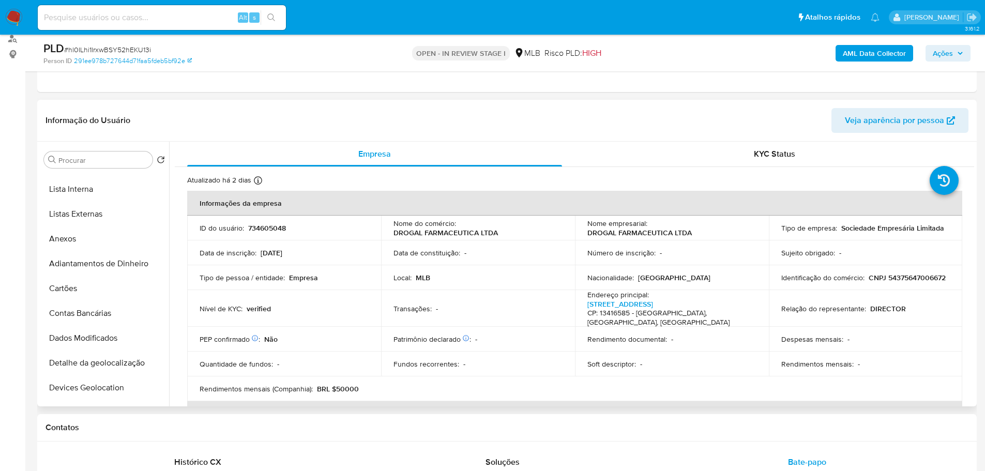
scroll to position [207, 0]
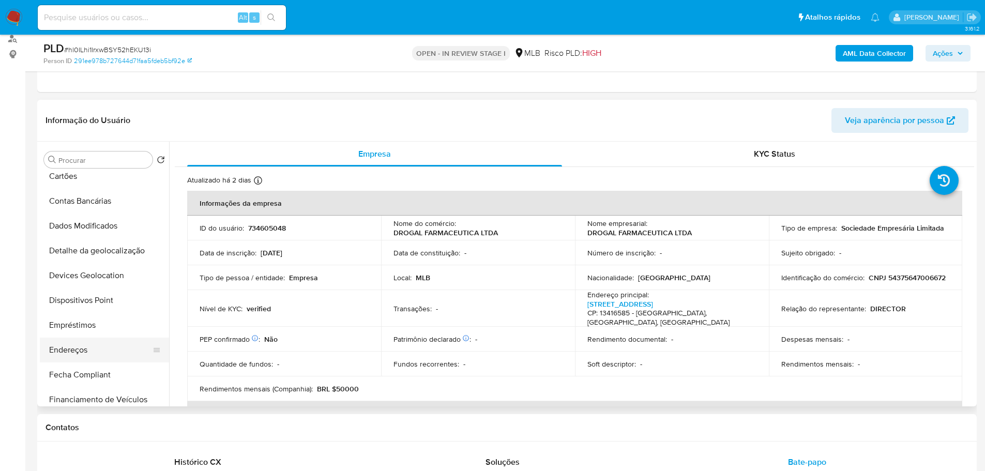
click at [88, 355] on button "Endereços" at bounding box center [100, 350] width 121 height 25
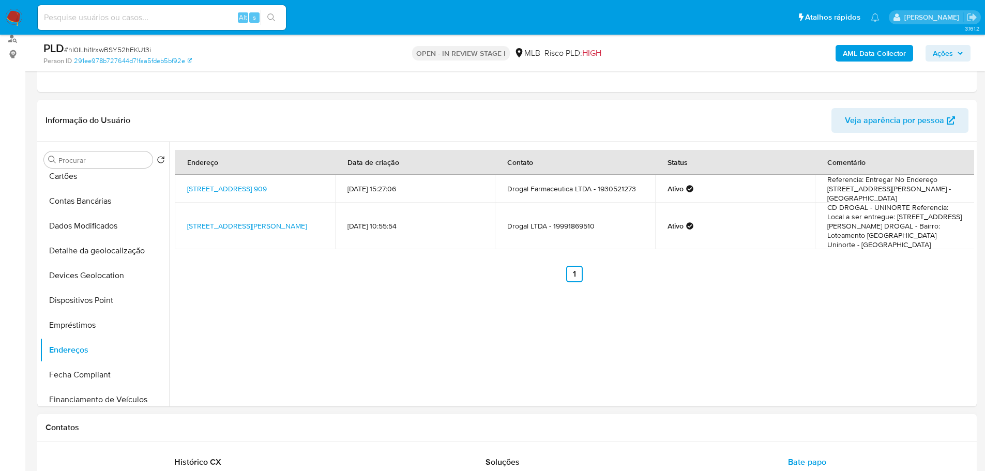
click at [233, 435] on div "Contatos" at bounding box center [507, 427] width 940 height 27
click at [126, 252] on button "Detalhe da geolocalização" at bounding box center [100, 250] width 121 height 25
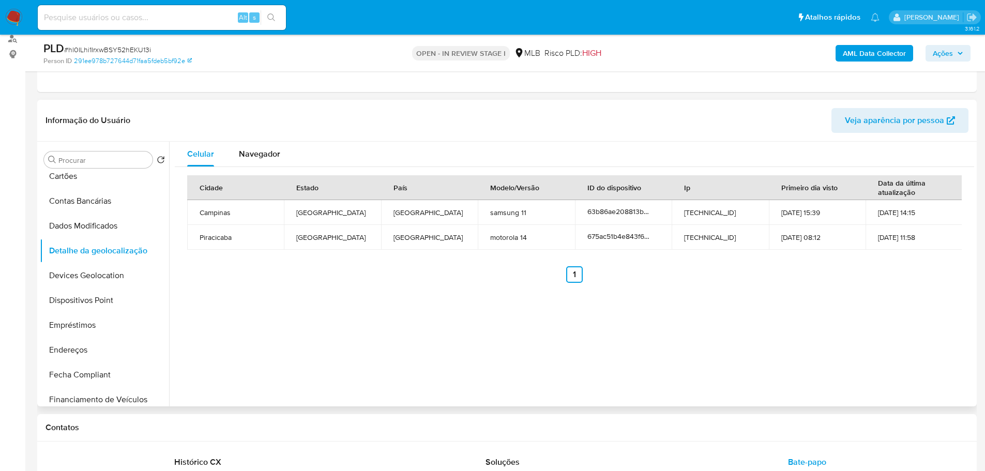
drag, startPoint x: 276, startPoint y: 430, endPoint x: 178, endPoint y: 353, distance: 124.9
click at [276, 430] on h1 "Contatos" at bounding box center [507, 428] width 923 height 10
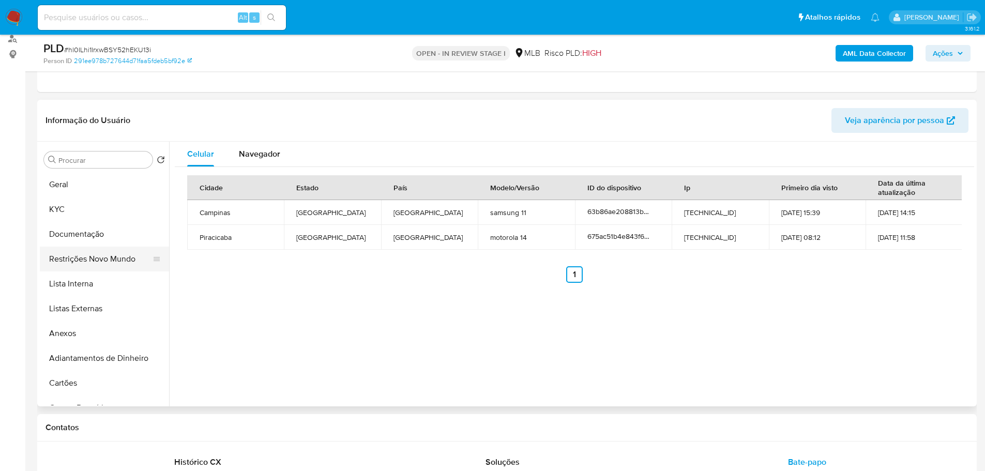
click at [89, 253] on button "Restrições Novo Mundo" at bounding box center [100, 259] width 121 height 25
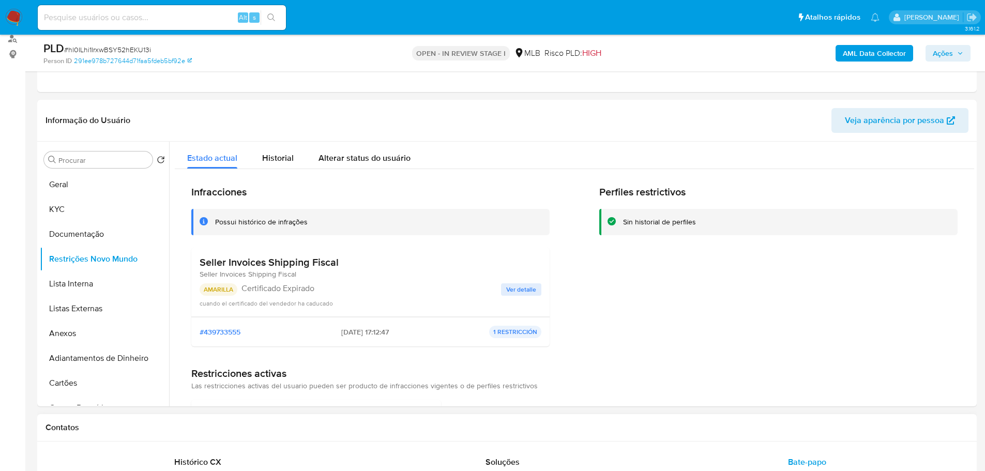
drag, startPoint x: 317, startPoint y: 421, endPoint x: 291, endPoint y: 341, distance: 83.3
click at [317, 419] on div "Contatos" at bounding box center [507, 427] width 940 height 27
click at [222, 298] on div "cuando el certificado del vendedor ha caducado" at bounding box center [371, 303] width 342 height 10
click at [220, 292] on p "AMARILLA" at bounding box center [219, 289] width 38 height 12
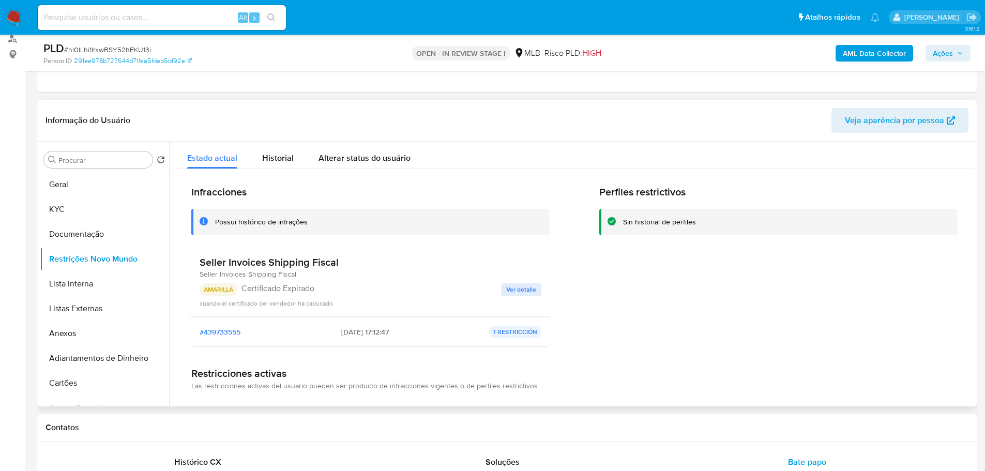
click at [326, 263] on h3 "Seller Invoices Shipping Fiscal" at bounding box center [269, 262] width 139 height 13
drag, startPoint x: 326, startPoint y: 263, endPoint x: 237, endPoint y: 282, distance: 91.6
click at [326, 263] on h3 "Seller Invoices Shipping Fiscal" at bounding box center [269, 262] width 139 height 13
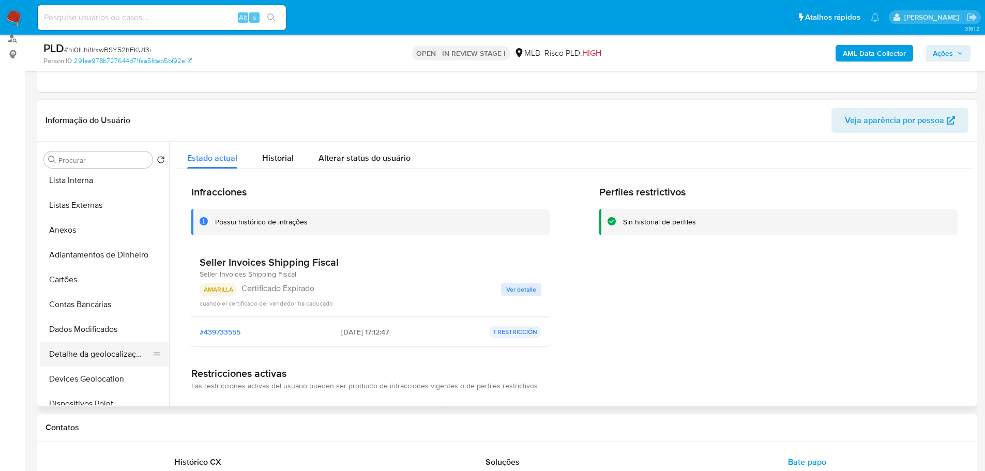
scroll to position [155, 0]
click at [96, 352] on button "Dispositivos Point" at bounding box center [100, 352] width 121 height 25
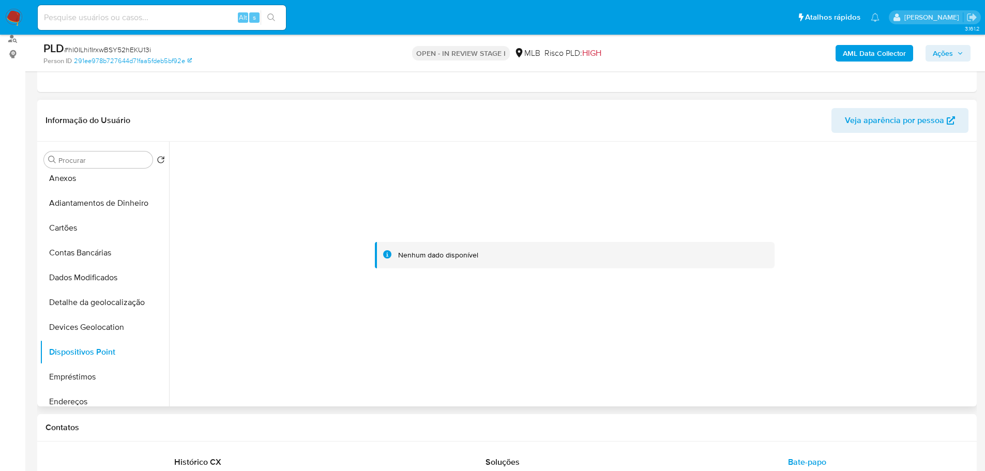
click at [754, 201] on div at bounding box center [575, 256] width 800 height 228
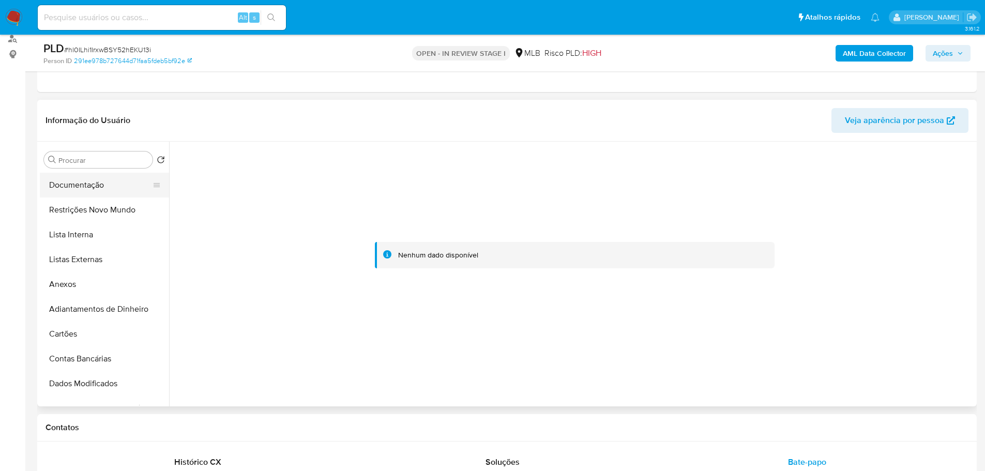
scroll to position [0, 0]
click at [72, 213] on button "KYC" at bounding box center [100, 209] width 121 height 25
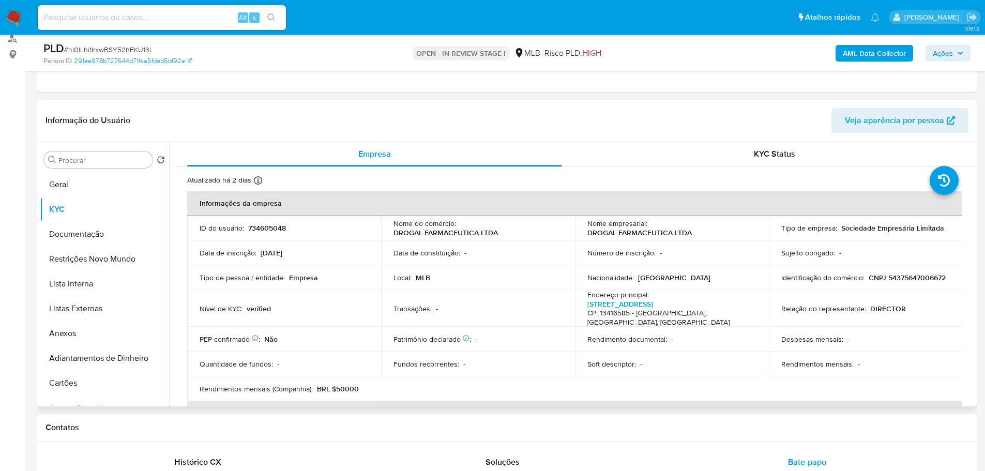
click at [869, 282] on p "CNPJ 54375647006672" at bounding box center [907, 277] width 77 height 9
copy p "54375647006672"
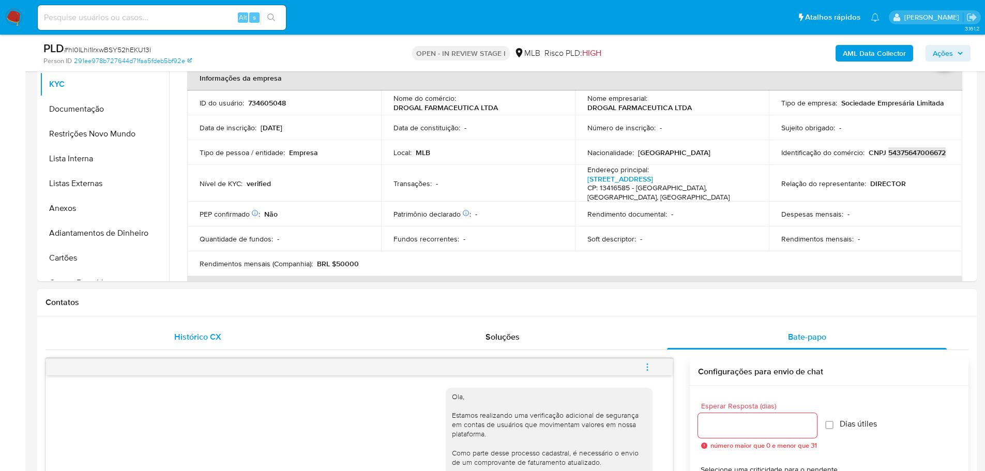
scroll to position [334, 0]
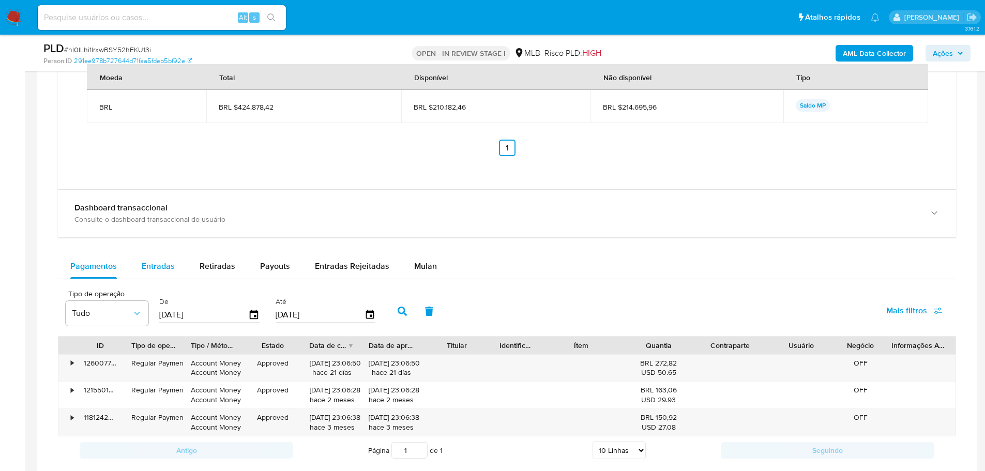
click at [151, 260] on span "Entradas" at bounding box center [158, 266] width 33 height 12
select select "10"
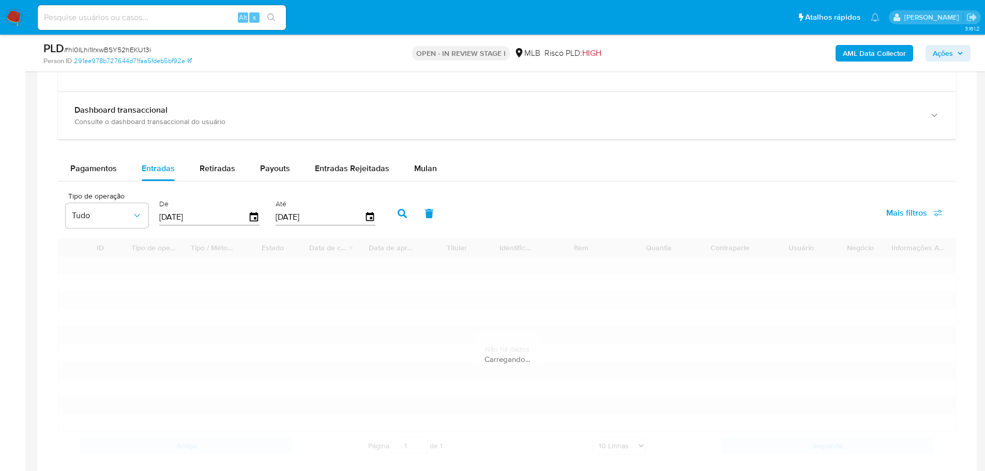
scroll to position [1472, 0]
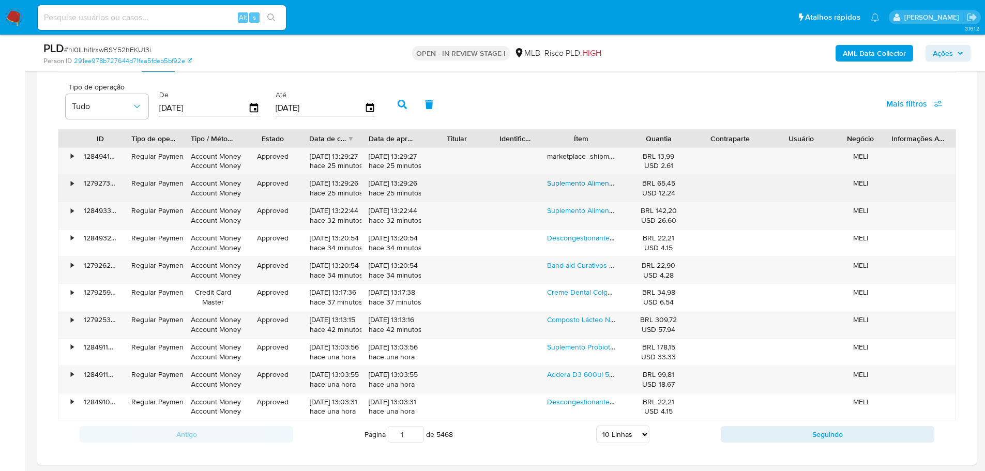
click at [564, 184] on link "Suplemento Alimentar Nancare Nestlé Vitamina D 5ml Sabor Sem Sabor" at bounding box center [661, 183] width 229 height 10
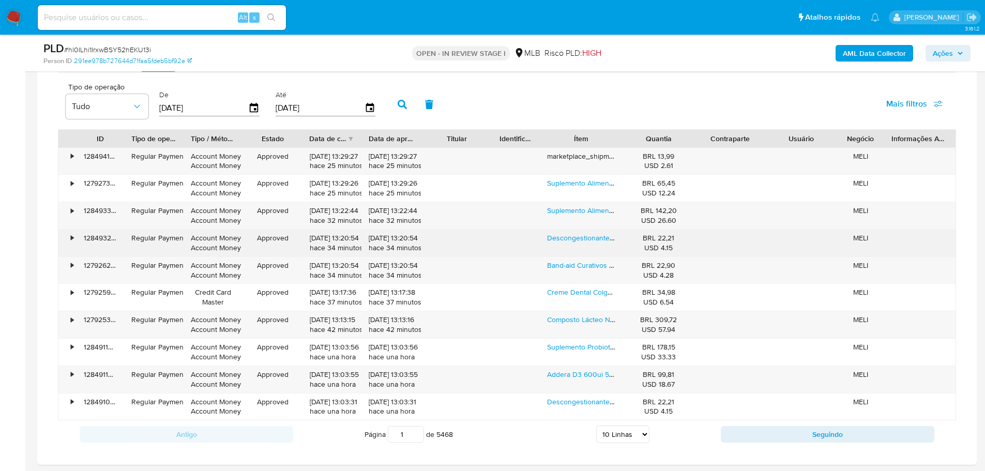
click at [589, 245] on div "Descongestionante Vick Vaporub 12g" at bounding box center [581, 243] width 83 height 27
click at [583, 242] on link "Descongestionante Vick Vaporub 12g" at bounding box center [607, 238] width 120 height 10
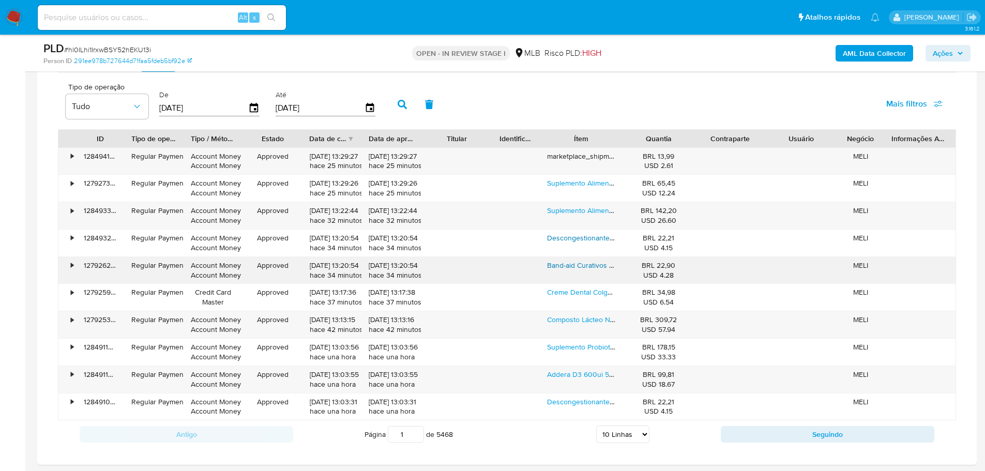
click at [590, 268] on link "Band-aid Curativos Transparente 40 Unid. Original Lacrado" at bounding box center [641, 265] width 188 height 10
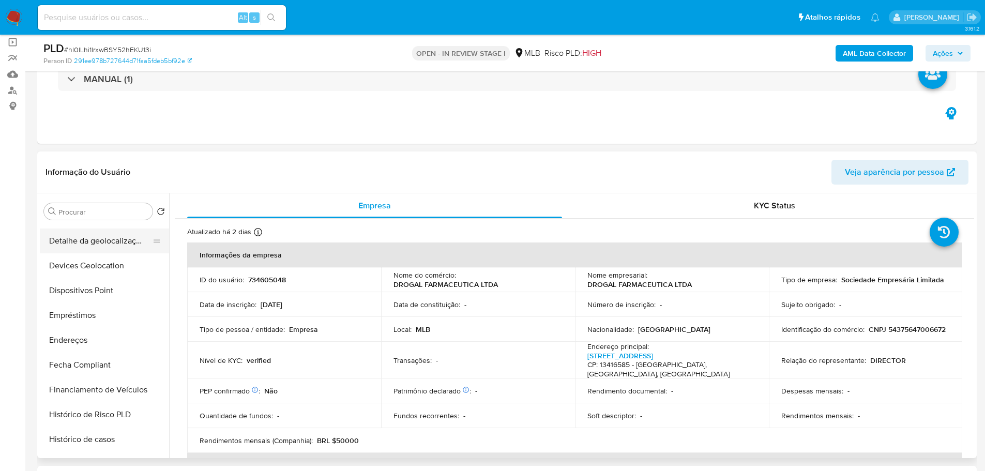
scroll to position [414, 0]
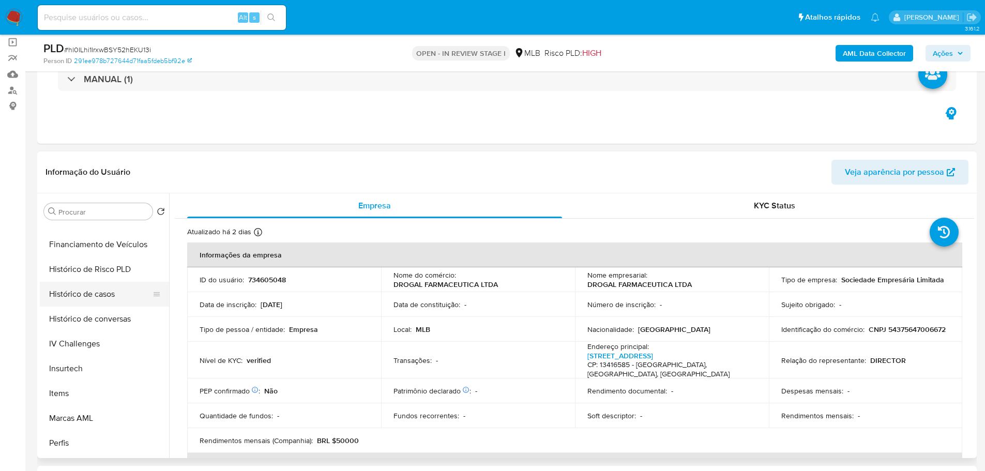
click at [94, 294] on button "Histórico de casos" at bounding box center [100, 294] width 121 height 25
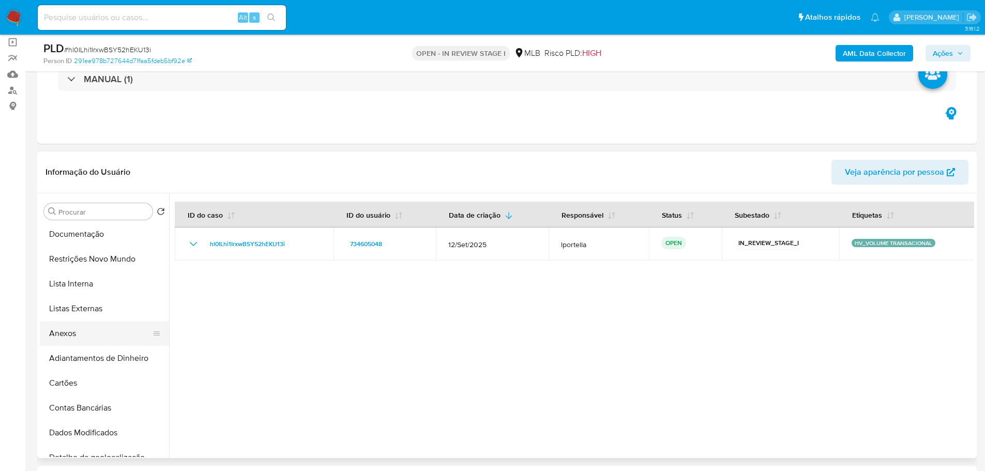
scroll to position [0, 0]
click at [83, 232] on button "Geral" at bounding box center [100, 236] width 121 height 25
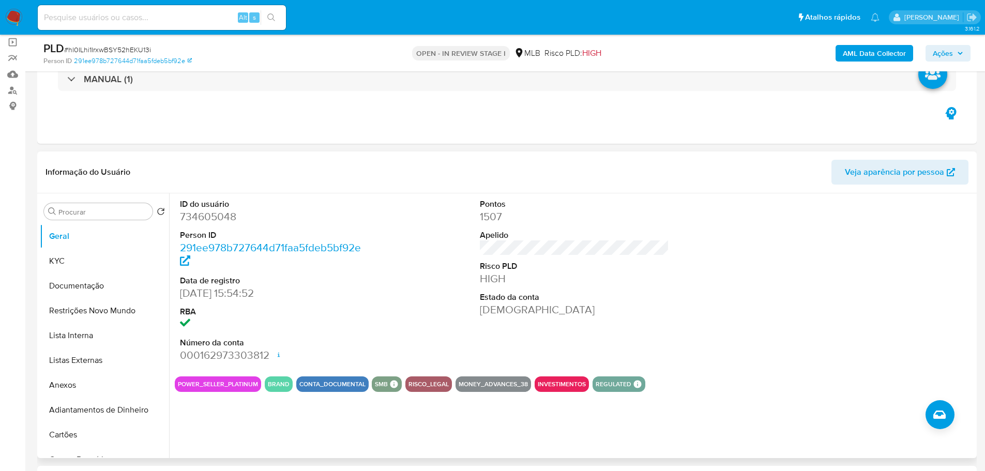
click at [233, 293] on dd "26/03/2021 15:54:52" at bounding box center [275, 293] width 190 height 14
click at [234, 294] on dd "26/03/2021 15:54:52" at bounding box center [275, 293] width 190 height 14
drag, startPoint x: 234, startPoint y: 294, endPoint x: 178, endPoint y: 296, distance: 55.4
click at [178, 296] on div "ID do usuário 734605048 Person ID 291ee978b727644d71faa5fdeb5bf92e Data de regi…" at bounding box center [275, 280] width 200 height 175
copy dd "26/03/2021"
